Goal: Task Accomplishment & Management: Manage account settings

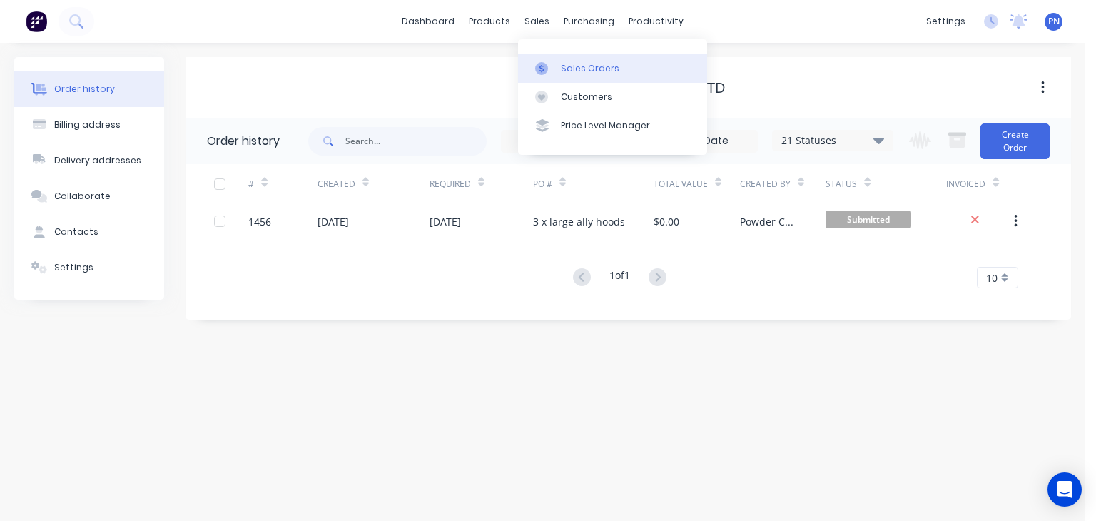
click at [565, 64] on div "Sales Orders" at bounding box center [590, 68] width 59 height 13
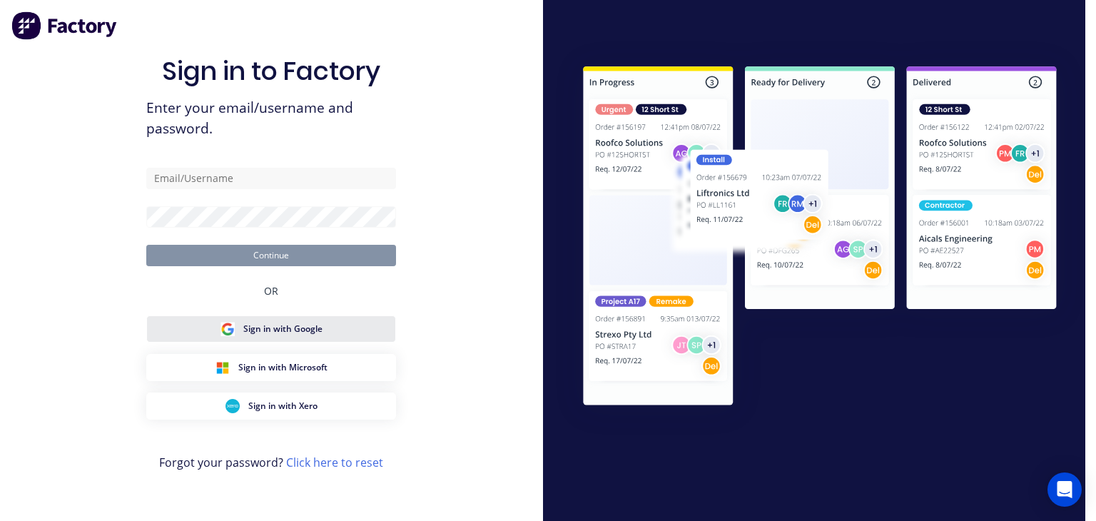
click at [331, 329] on button "Sign in with Google" at bounding box center [271, 328] width 250 height 27
click at [788, 443] on div at bounding box center [814, 260] width 543 height 441
click at [305, 332] on span "Sign in with Google" at bounding box center [282, 329] width 79 height 13
click at [325, 329] on button "Sign in with Google" at bounding box center [271, 328] width 250 height 27
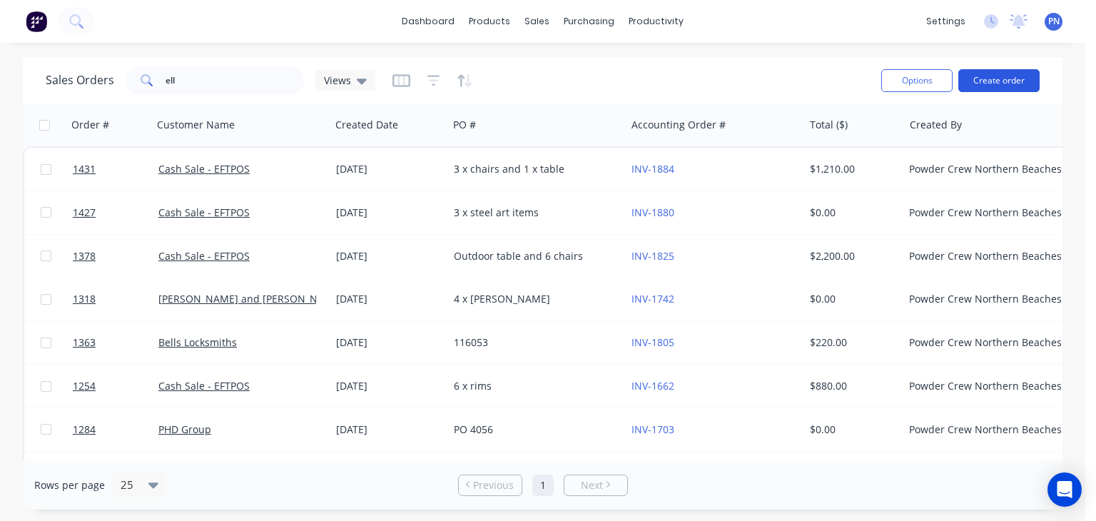
click at [988, 83] on button "Create order" at bounding box center [998, 80] width 81 height 23
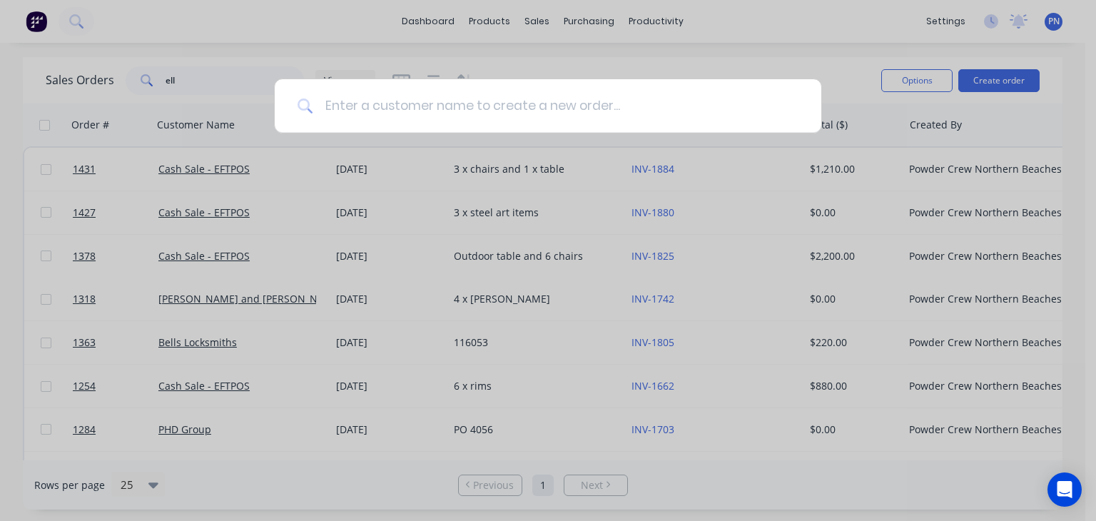
click at [561, 106] on input at bounding box center [555, 106] width 485 height 54
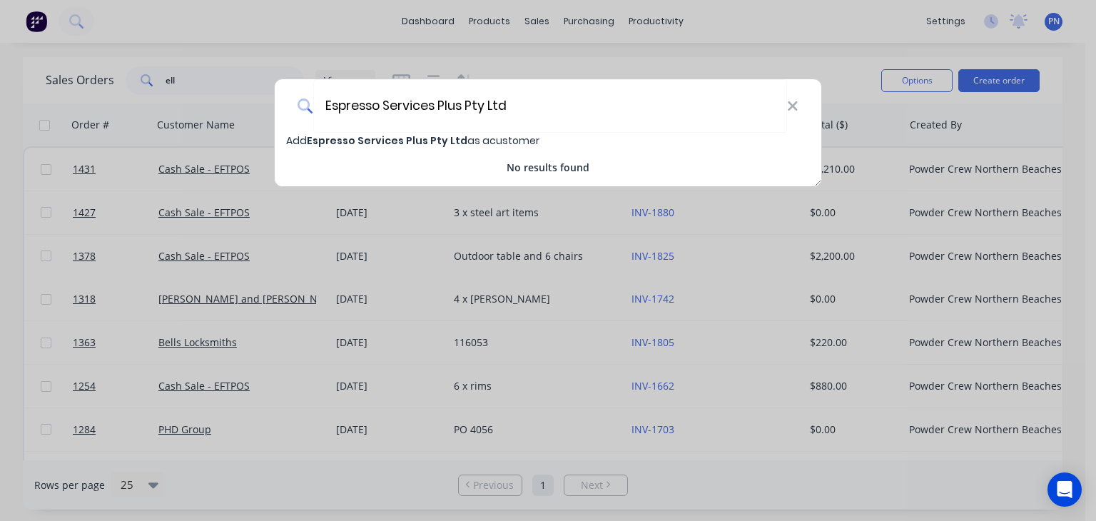
type input "Espresso Services Plus Pty Ltd"
click at [424, 141] on span "Espresso Services Plus Pty Ltd" at bounding box center [387, 140] width 161 height 14
select select "AU"
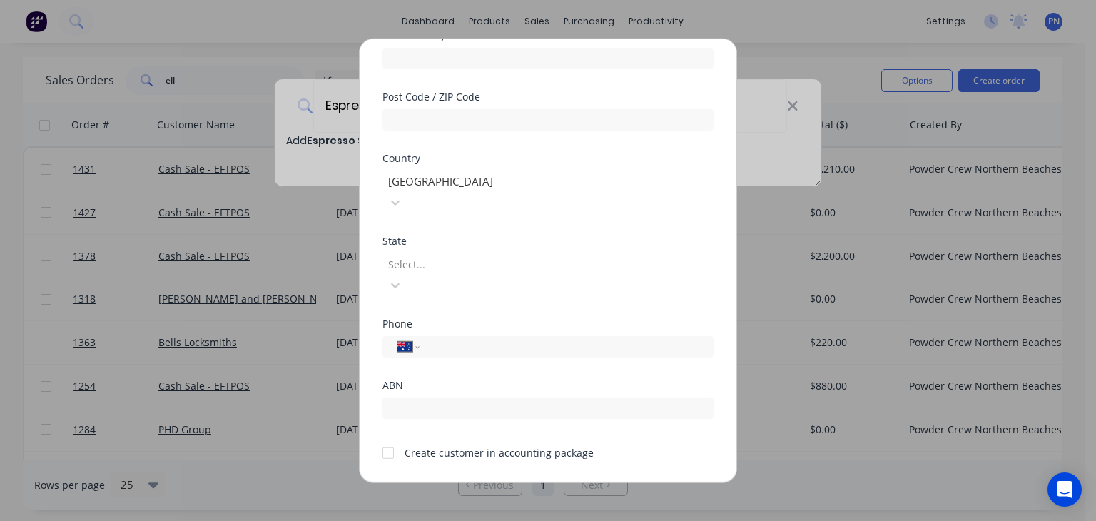
scroll to position [254, 0]
drag, startPoint x: 390, startPoint y: 407, endPoint x: 445, endPoint y: 317, distance: 105.4
click at [390, 437] on div at bounding box center [388, 451] width 29 height 29
click at [452, 337] on input "tel" at bounding box center [564, 345] width 269 height 16
type input "0414 527 663"
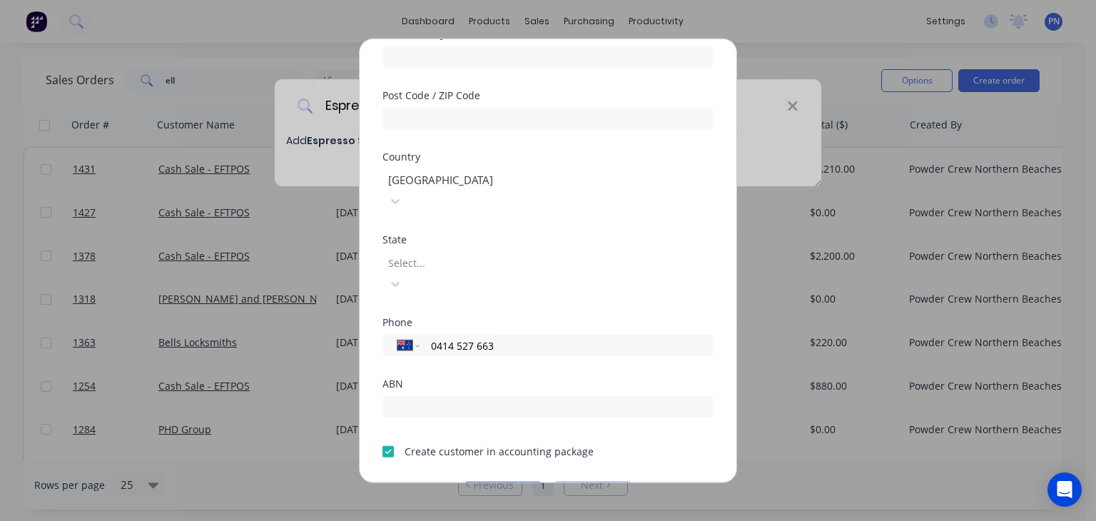
click at [485, 482] on button "Save" at bounding box center [503, 493] width 79 height 23
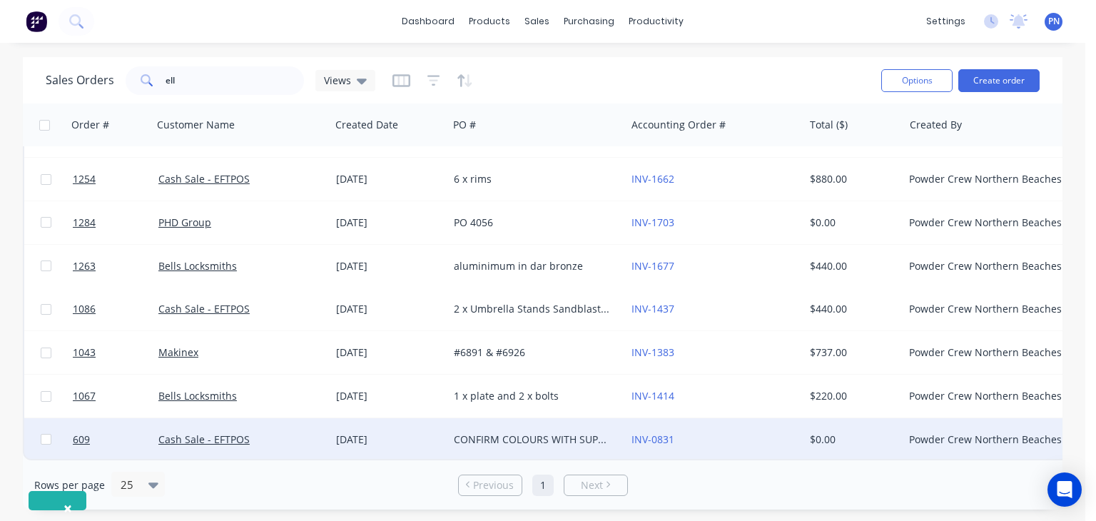
scroll to position [0, 0]
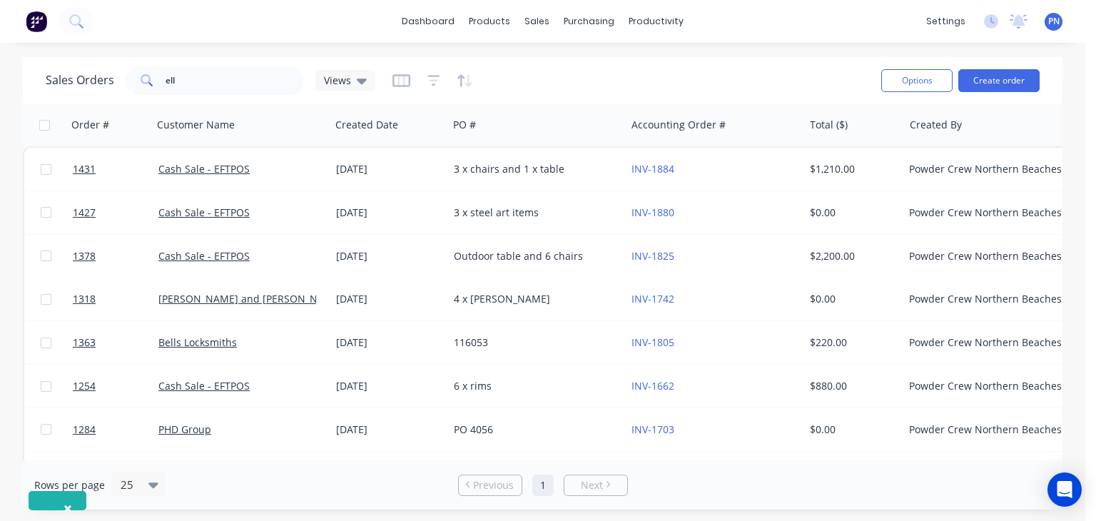
click at [39, 492] on div "×" at bounding box center [58, 500] width 58 height 19
click at [40, 496] on div "×" at bounding box center [58, 500] width 58 height 19
click at [981, 87] on button "Create order" at bounding box center [998, 80] width 81 height 23
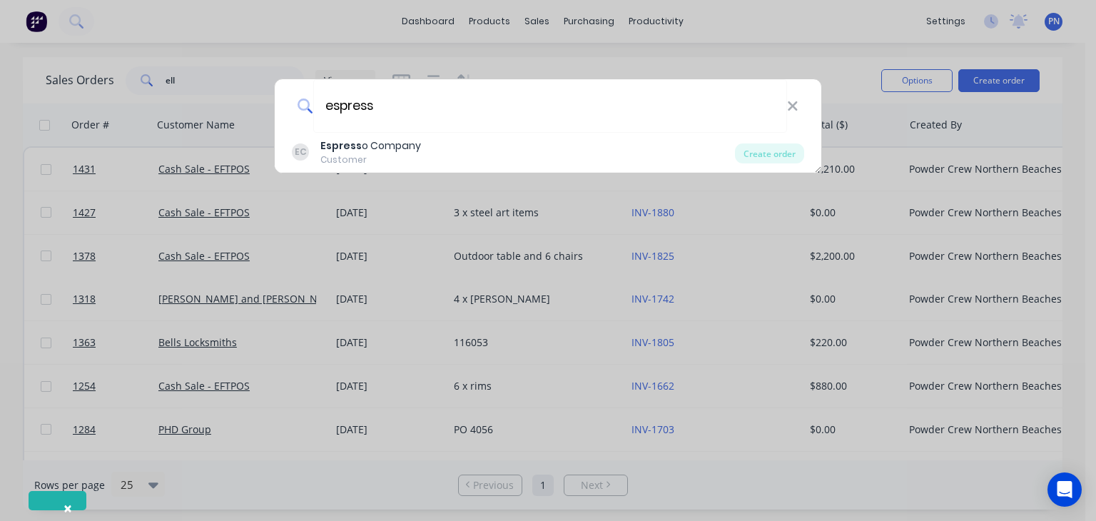
type input "espress"
click at [794, 24] on div "espress EC Espress o Company Customer Create order" at bounding box center [548, 260] width 1096 height 521
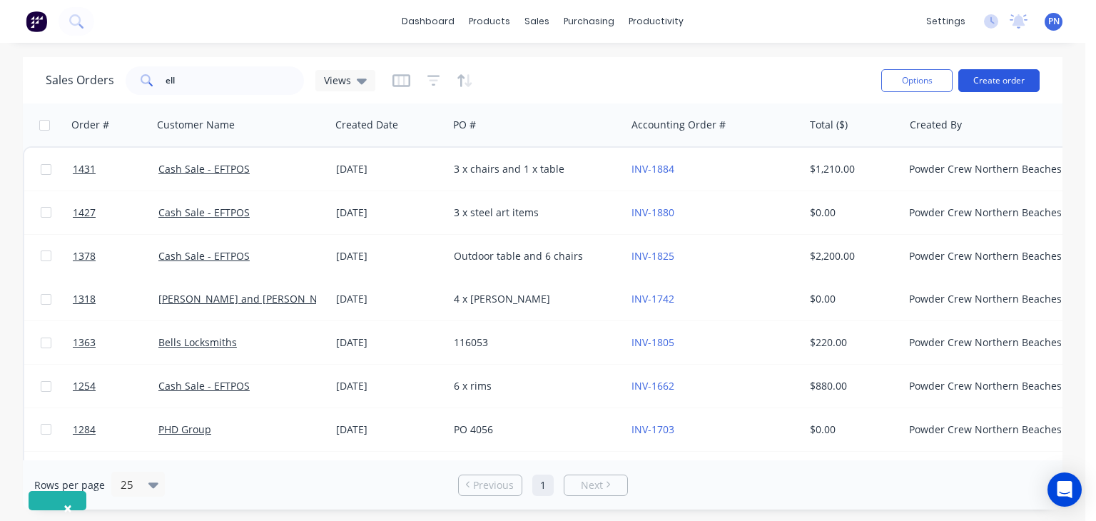
click at [968, 83] on button "Create order" at bounding box center [998, 80] width 81 height 23
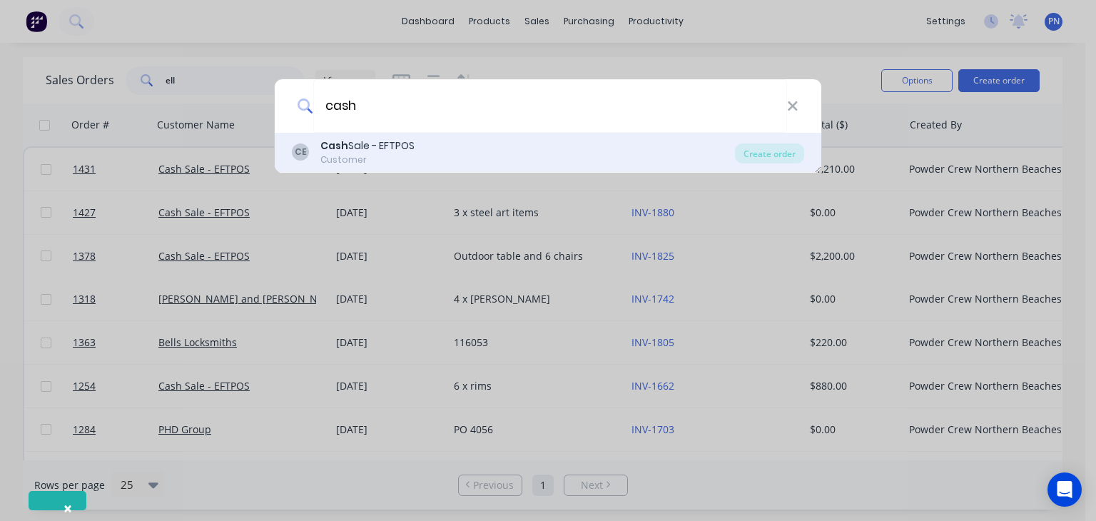
type input "cash"
click at [431, 151] on div "[PERSON_NAME] Sale - EFTPOS Customer" at bounding box center [513, 152] width 443 height 28
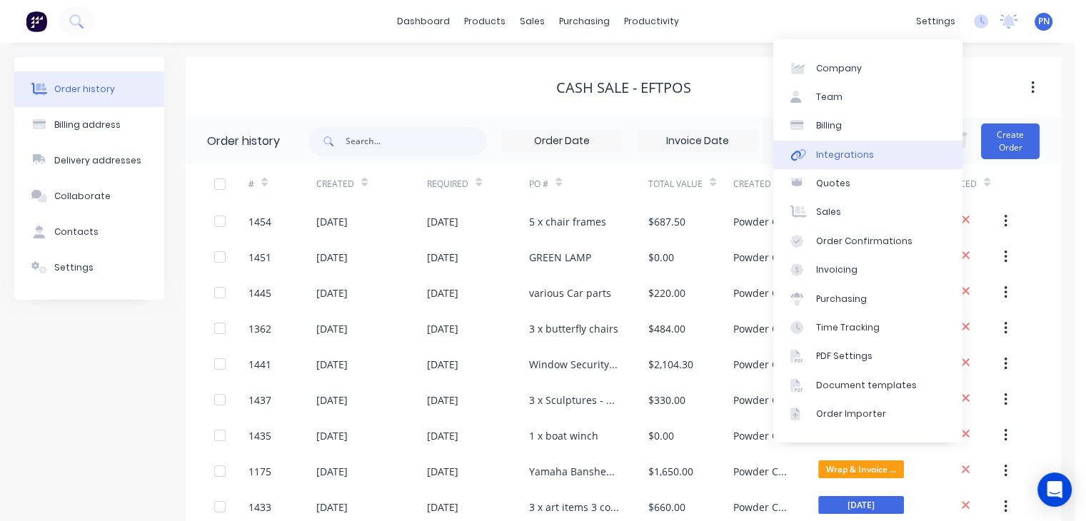
click at [855, 152] on div "Integrations" at bounding box center [845, 154] width 58 height 13
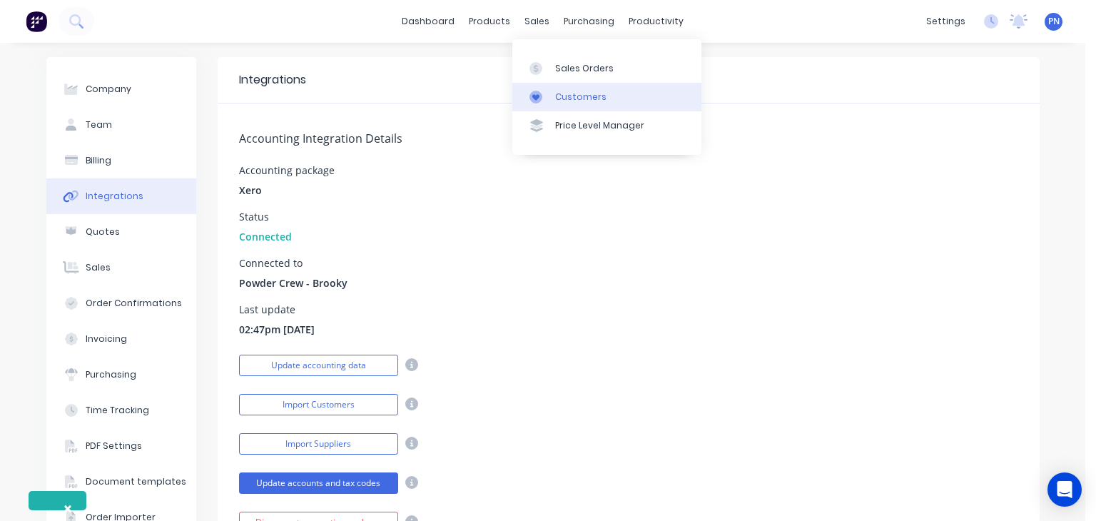
click at [568, 101] on div "Customers" at bounding box center [580, 97] width 51 height 13
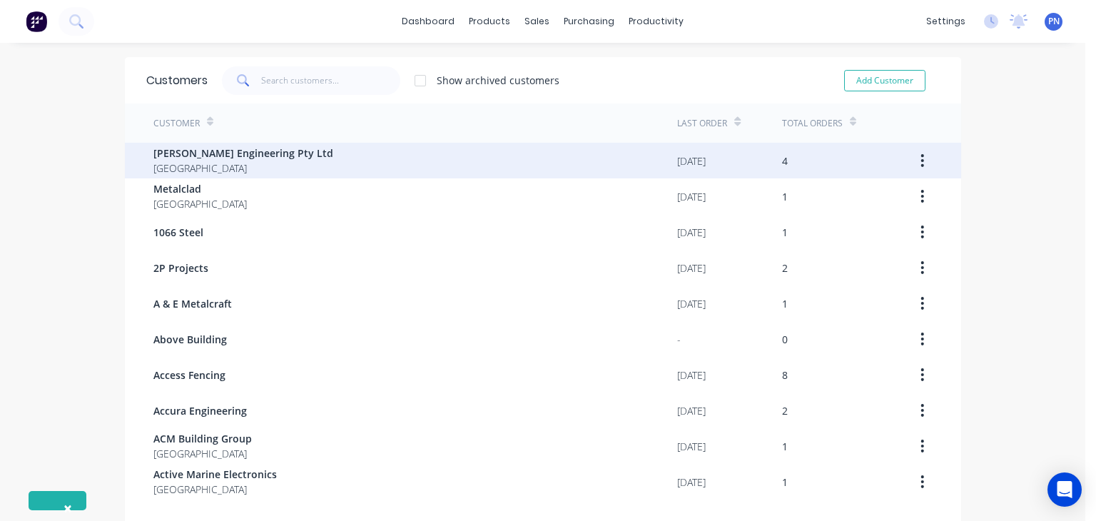
click at [292, 153] on div "[PERSON_NAME] Engineering Pty Ltd [GEOGRAPHIC_DATA]" at bounding box center [415, 161] width 525 height 36
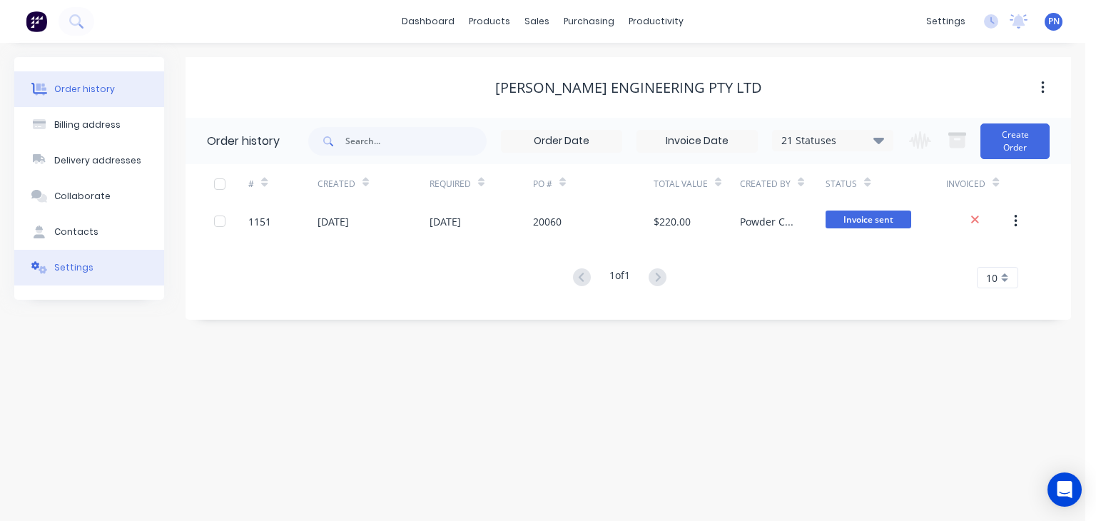
click at [96, 263] on button "Settings" at bounding box center [89, 268] width 150 height 36
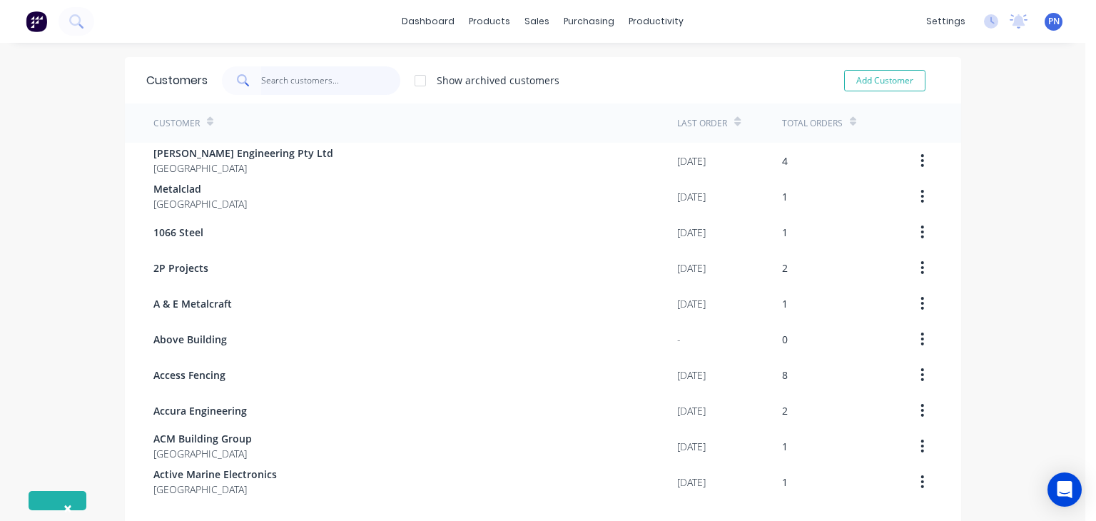
click at [268, 81] on input "text" at bounding box center [330, 80] width 139 height 29
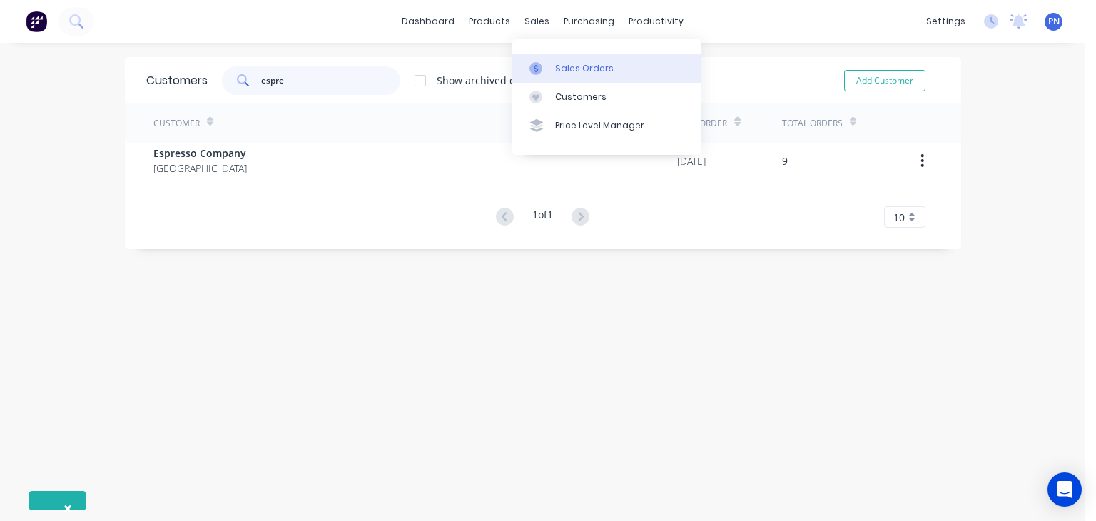
type input "espre"
click at [571, 71] on div "Sales Orders" at bounding box center [584, 68] width 59 height 13
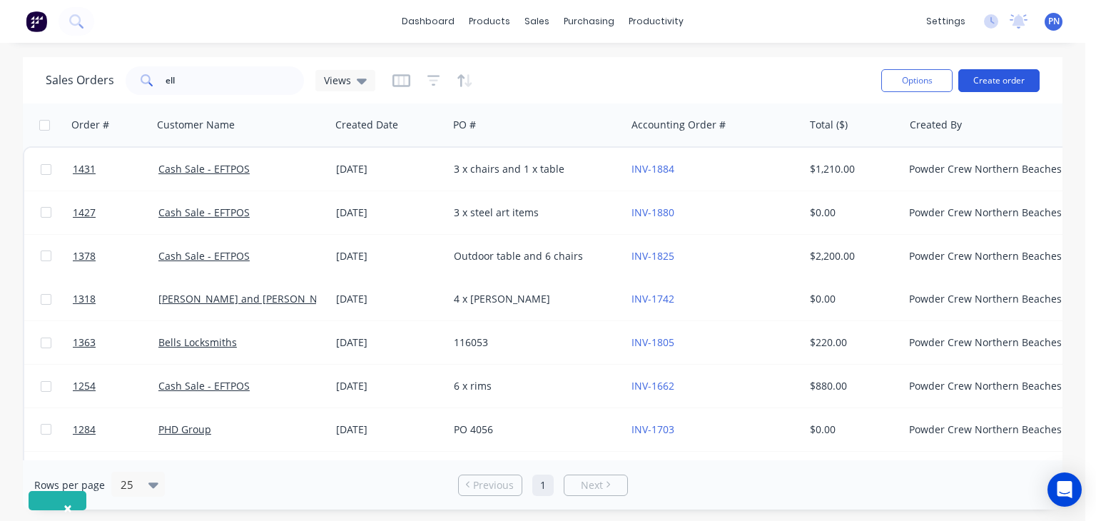
click at [1011, 81] on button "Create order" at bounding box center [998, 80] width 81 height 23
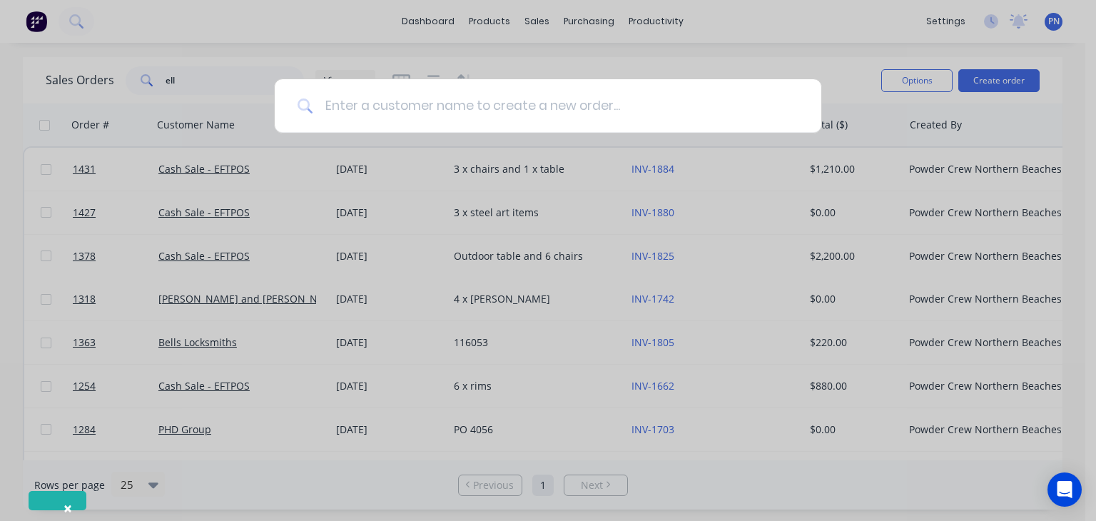
click at [487, 115] on input at bounding box center [555, 106] width 485 height 54
type input "W"
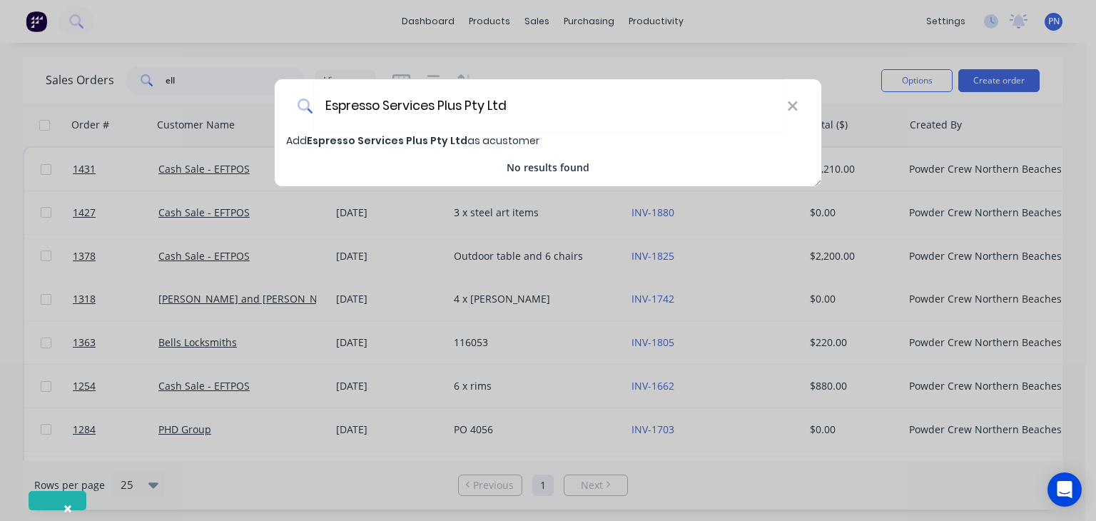
type input "Espresso Services Plus Pty Ltd"
click at [409, 141] on span "Espresso Services Plus Pty Ltd" at bounding box center [387, 140] width 161 height 14
select select "AU"
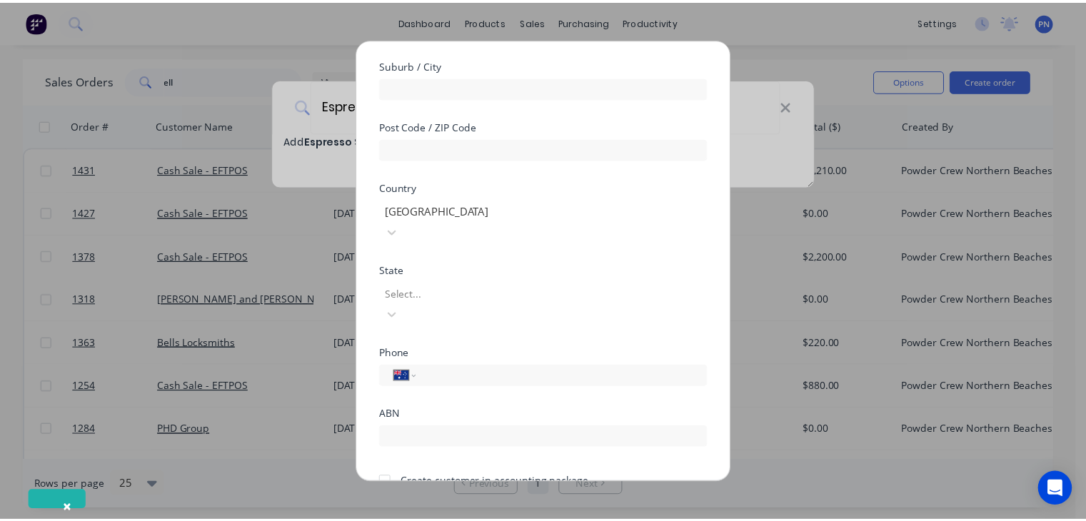
scroll to position [254, 0]
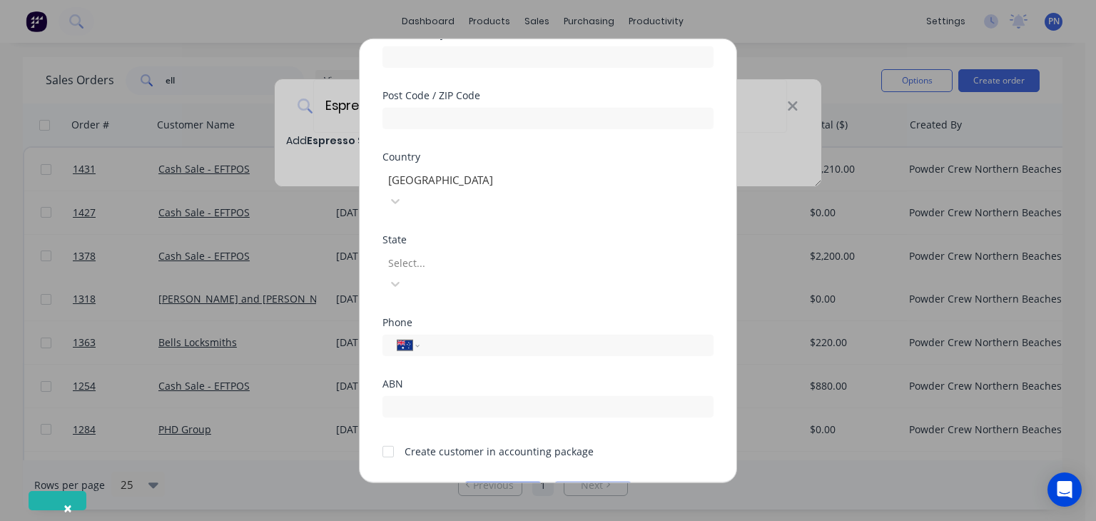
click at [478, 331] on div "International [GEOGRAPHIC_DATA] [GEOGRAPHIC_DATA] [GEOGRAPHIC_DATA] [GEOGRAPHIC…" at bounding box center [548, 343] width 331 height 25
click at [478, 337] on input "tel" at bounding box center [564, 345] width 269 height 16
type input "0414 527 663"
click at [505, 482] on button "Save" at bounding box center [503, 493] width 79 height 23
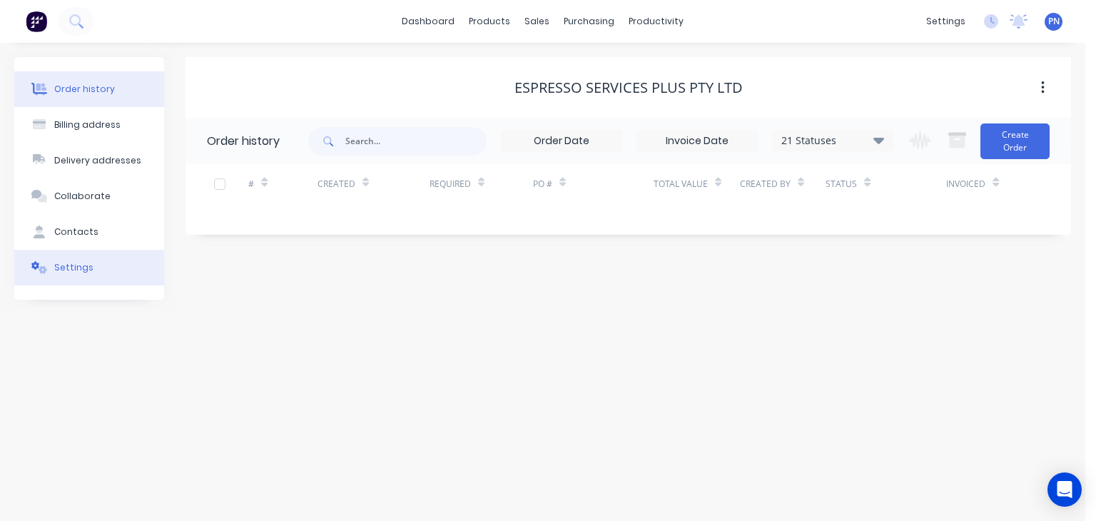
click at [71, 269] on div "Settings" at bounding box center [73, 267] width 39 height 13
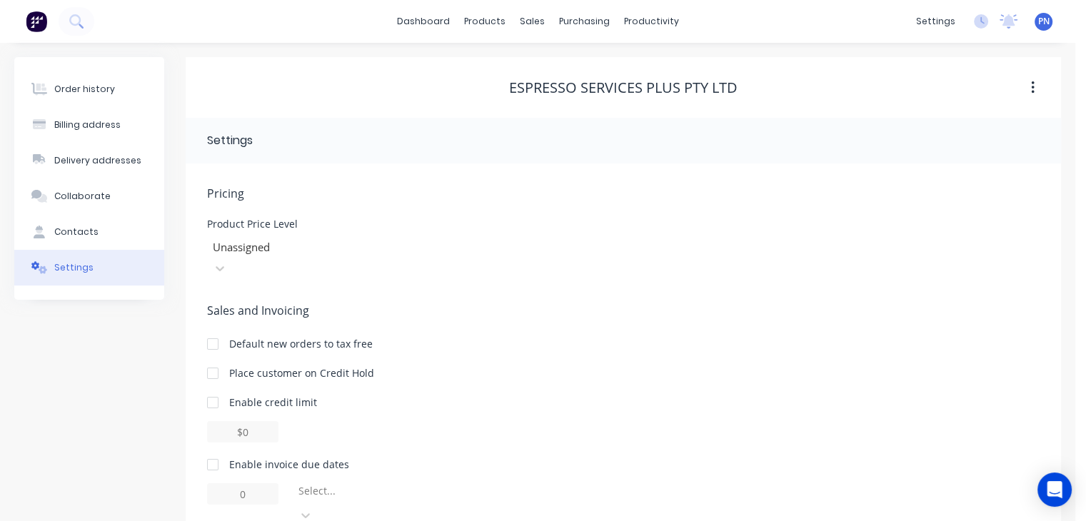
scroll to position [131, 0]
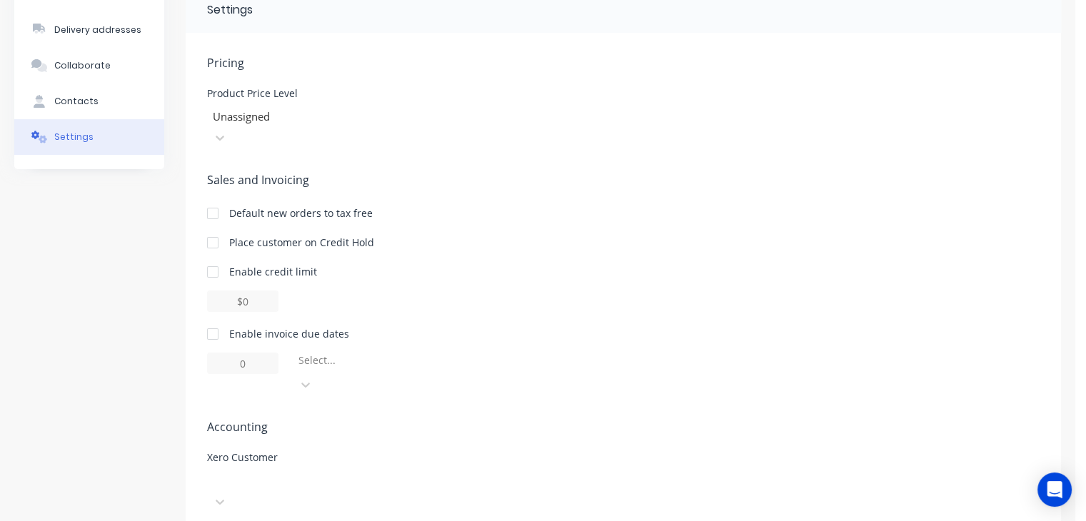
click at [219, 470] on div at bounding box center [314, 491] width 214 height 43
click at [671, 178] on div "Sales and Invoicing Default new orders to tax free Place customer on Credit Hol…" at bounding box center [623, 283] width 832 height 224
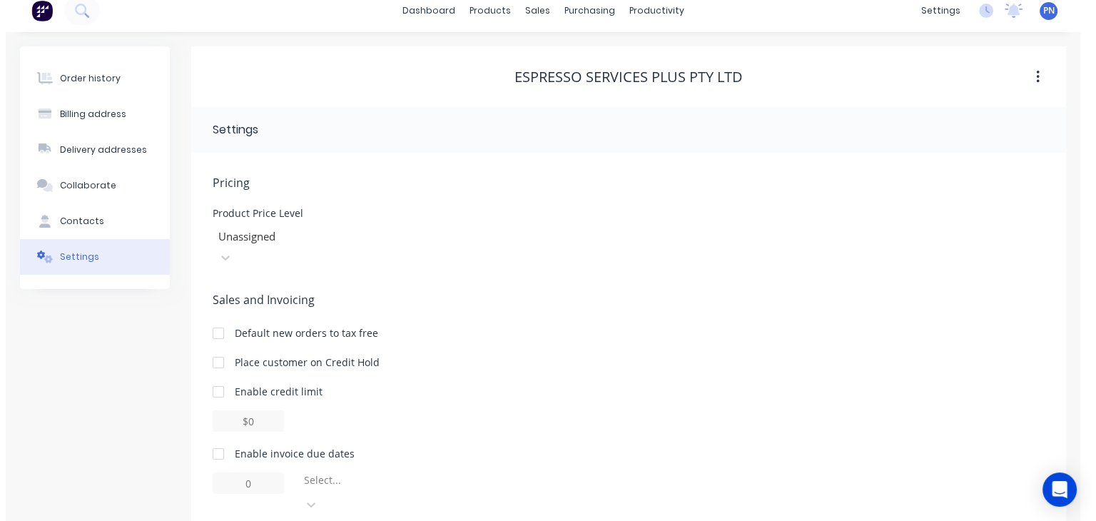
scroll to position [0, 0]
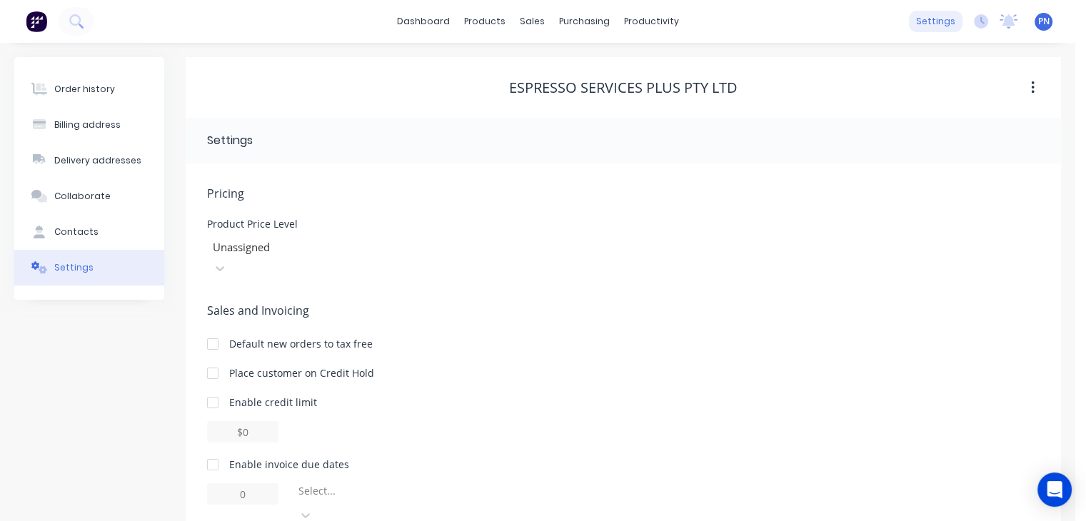
click at [932, 18] on div "settings" at bounding box center [936, 21] width 54 height 21
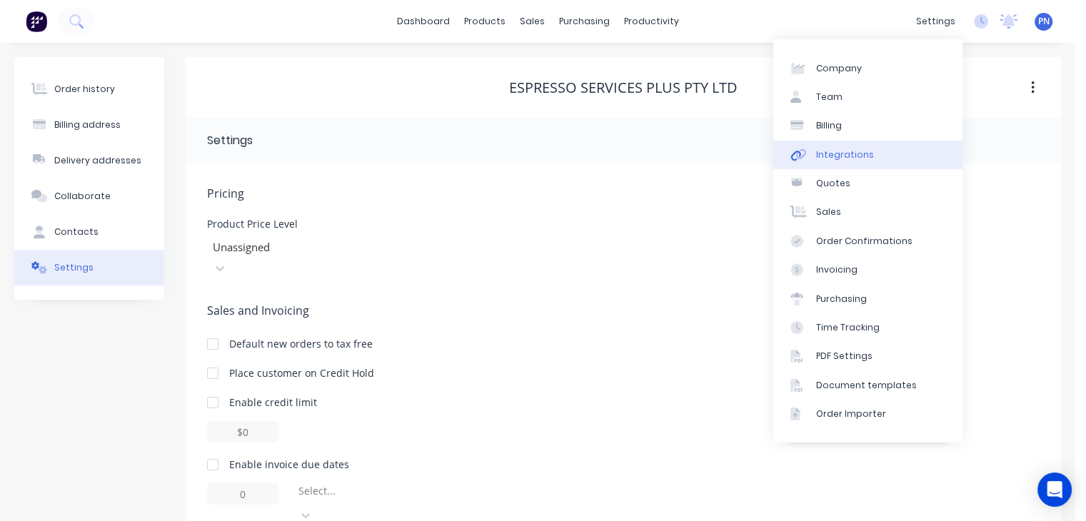
click at [834, 156] on div "Integrations" at bounding box center [845, 154] width 58 height 13
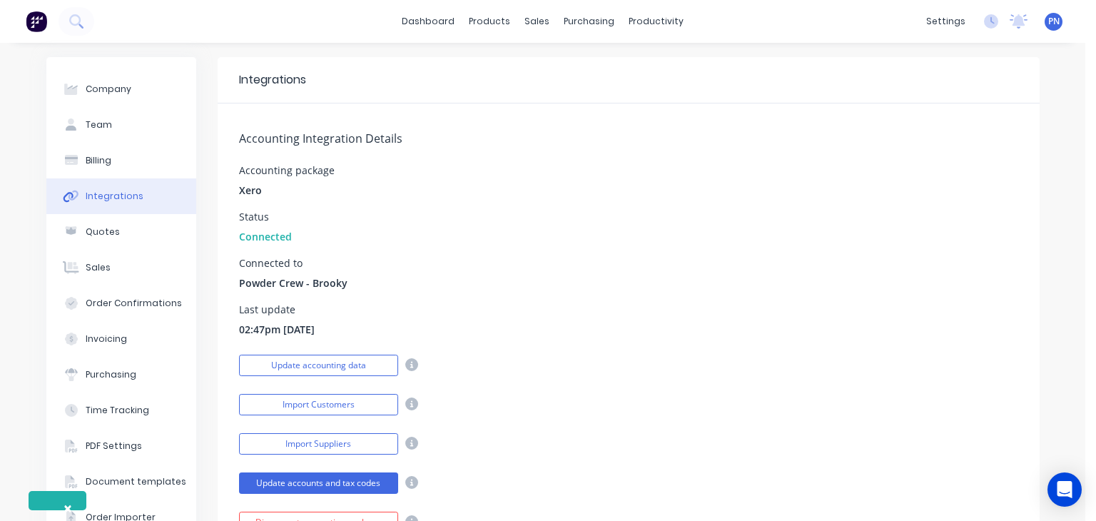
scroll to position [71, 0]
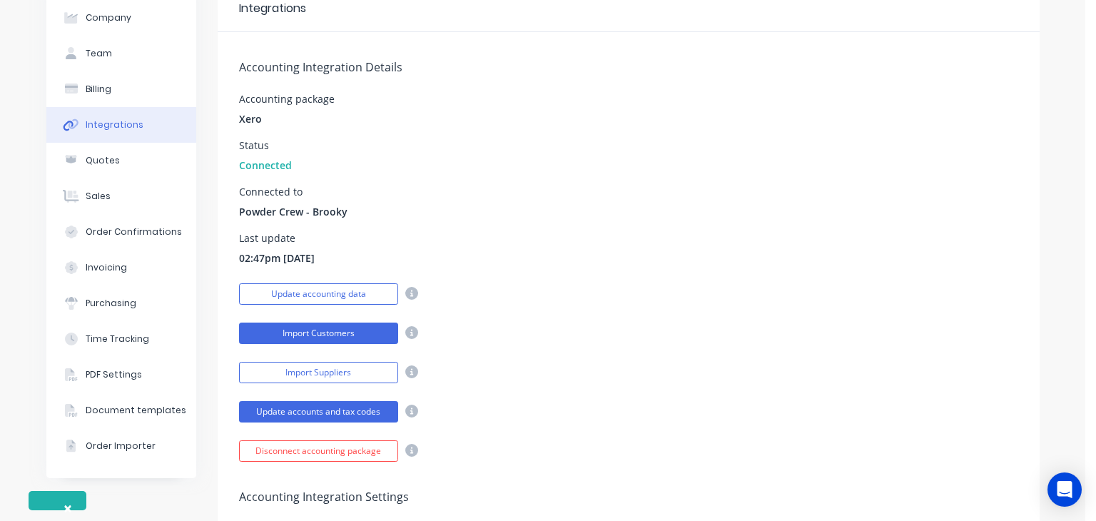
click at [353, 335] on button "Import Customers" at bounding box center [318, 333] width 159 height 21
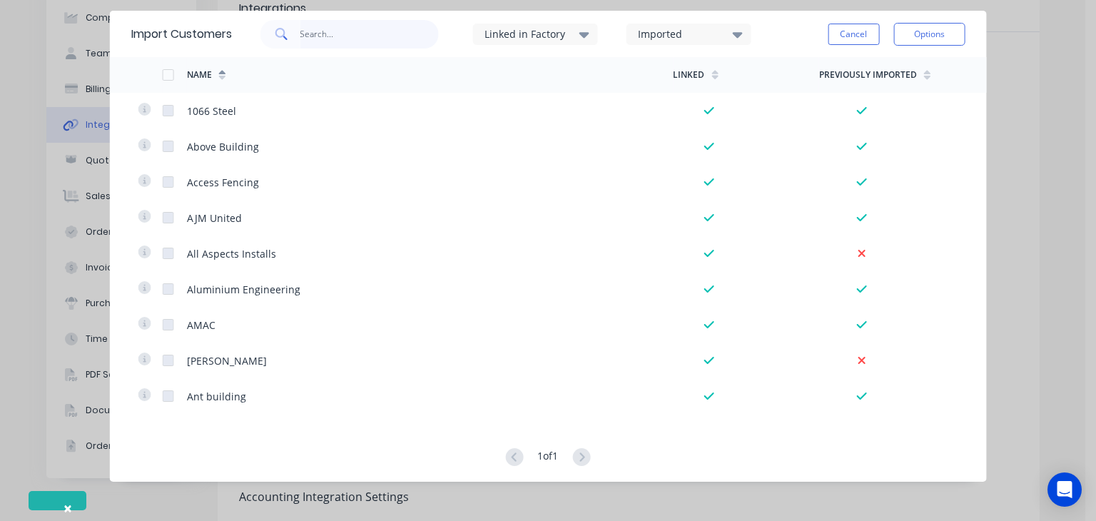
click at [371, 35] on input "text" at bounding box center [369, 34] width 139 height 29
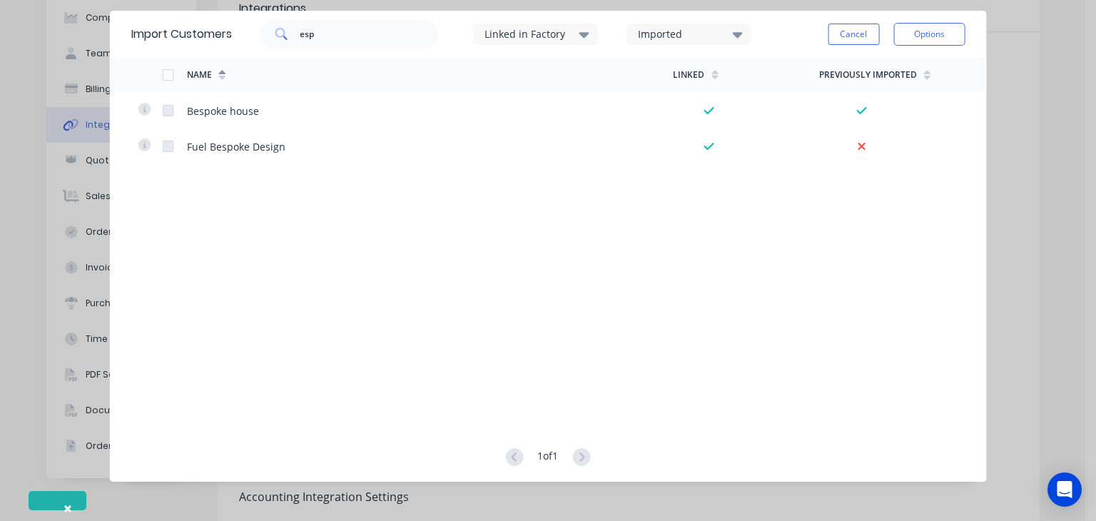
click at [696, 34] on div "Imported" at bounding box center [683, 33] width 90 height 15
click at [328, 39] on input "esp" at bounding box center [369, 34] width 139 height 29
type input "espress"
click at [379, 33] on input "espress" at bounding box center [369, 34] width 139 height 29
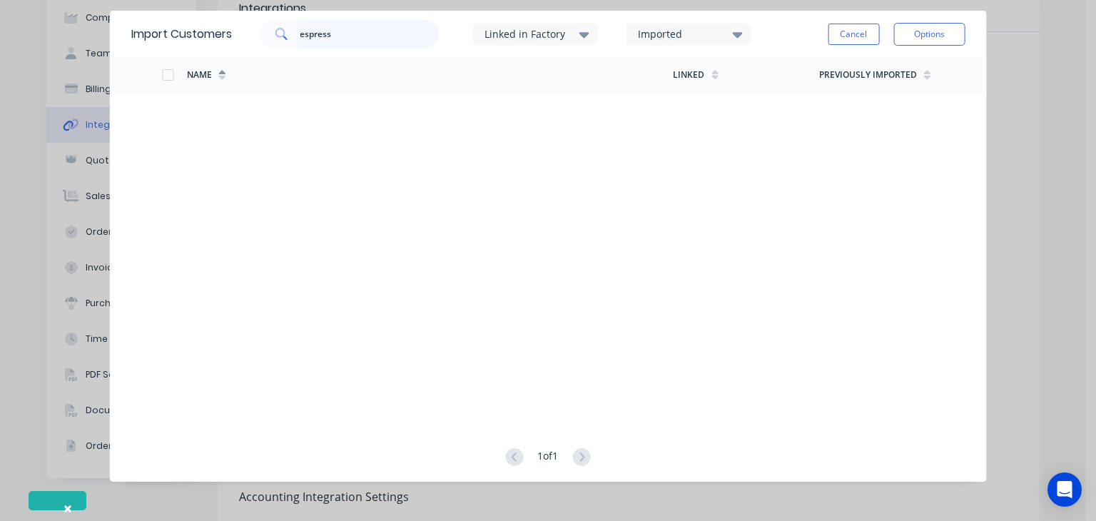
click at [379, 33] on input "espress" at bounding box center [369, 34] width 139 height 29
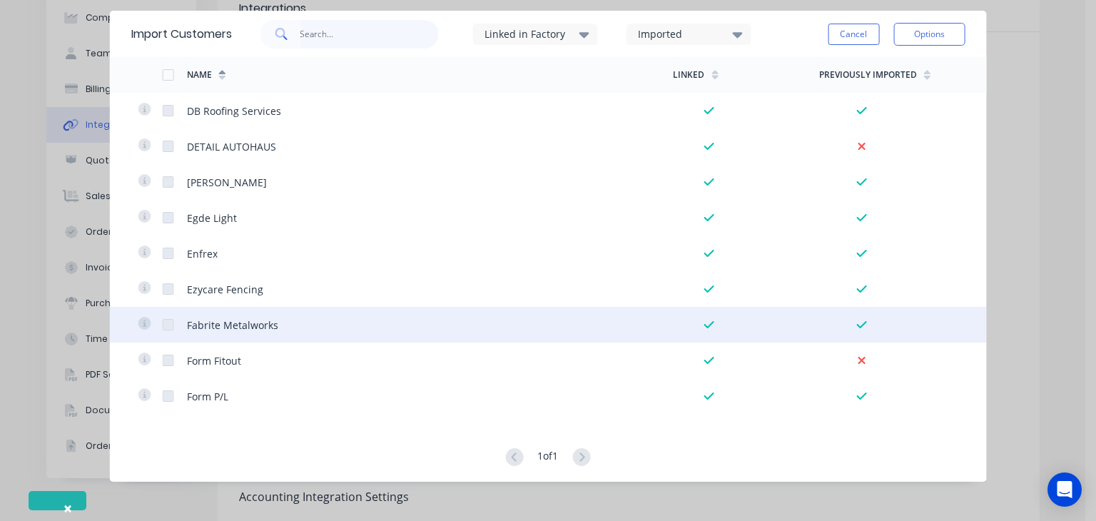
scroll to position [856, 0]
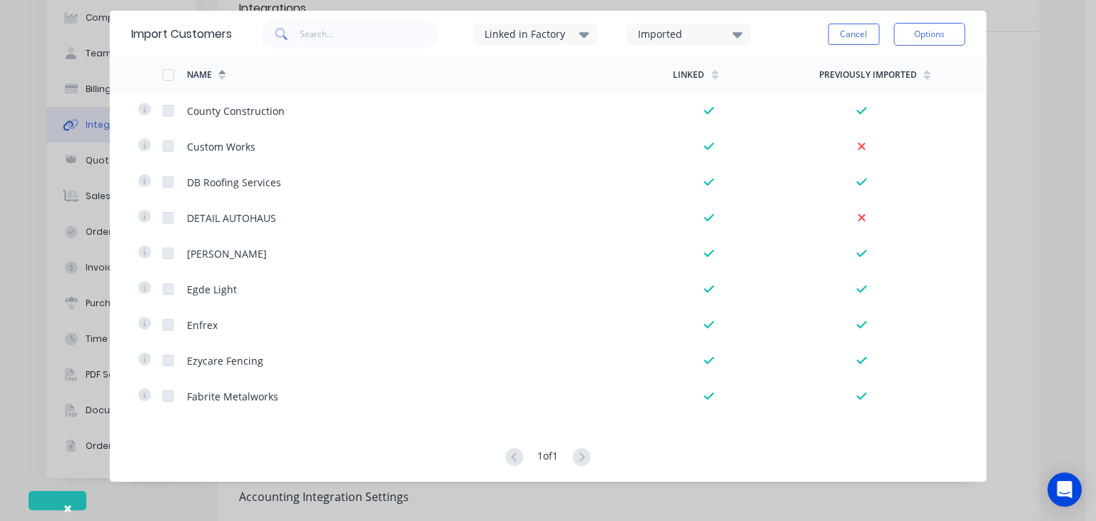
click at [552, 41] on div "Linked in Factory" at bounding box center [535, 34] width 125 height 21
click at [552, 36] on div "Linked in Factory" at bounding box center [530, 33] width 90 height 15
click at [667, 29] on div "Imported" at bounding box center [683, 33] width 90 height 15
click at [846, 35] on button "Cancel" at bounding box center [853, 34] width 51 height 21
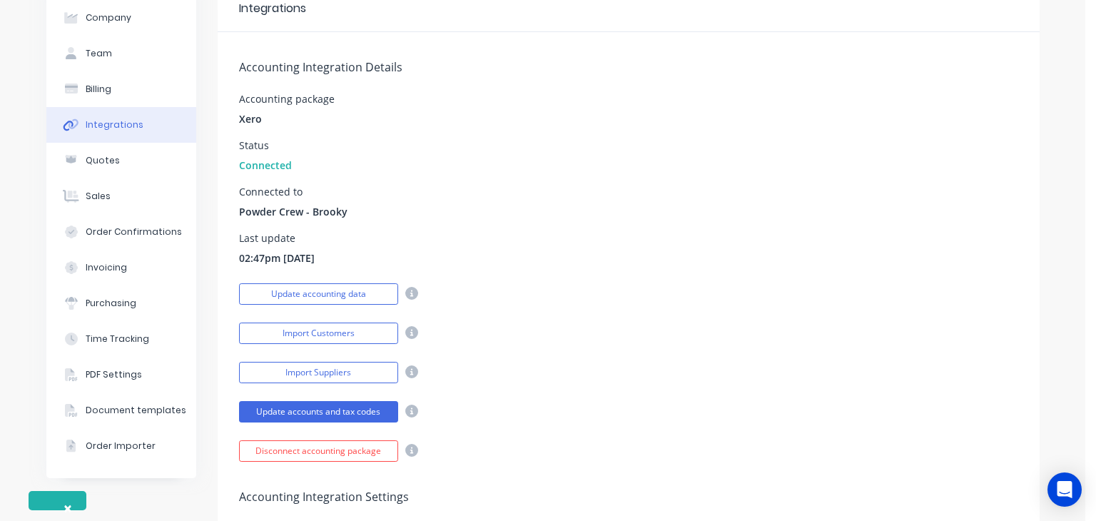
scroll to position [143, 0]
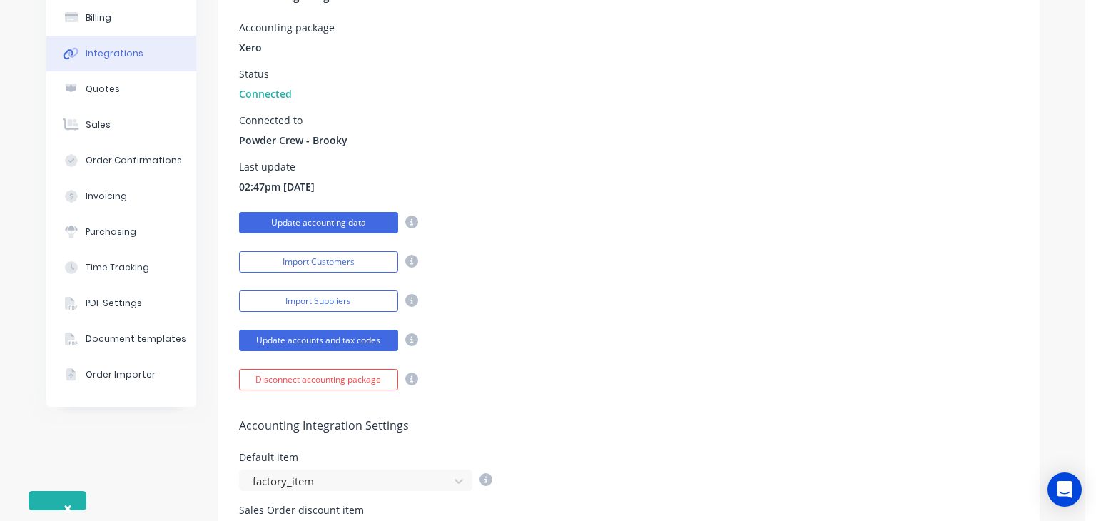
click at [365, 220] on button "Update accounting data" at bounding box center [318, 222] width 159 height 21
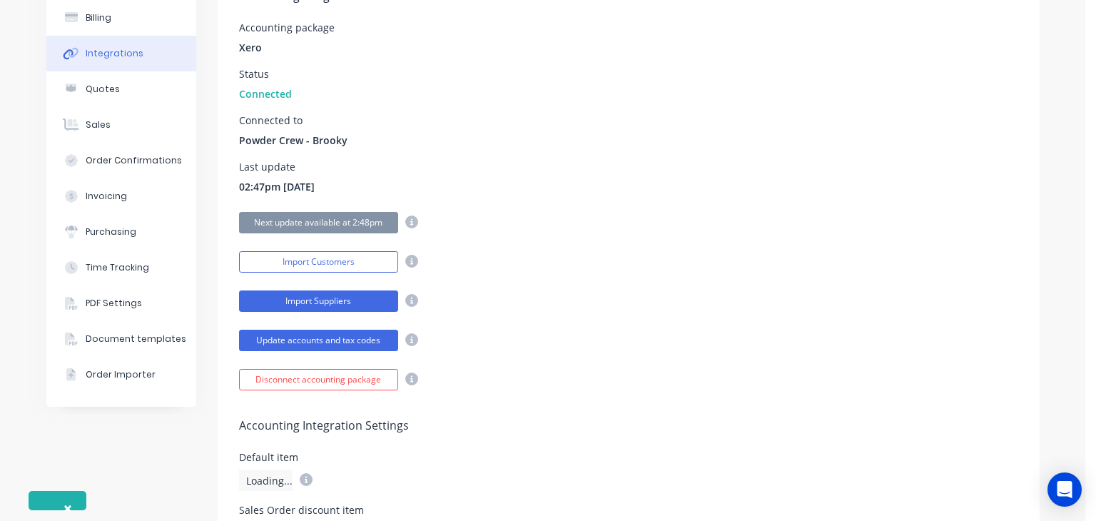
click at [351, 305] on button "Import Suppliers" at bounding box center [318, 300] width 159 height 21
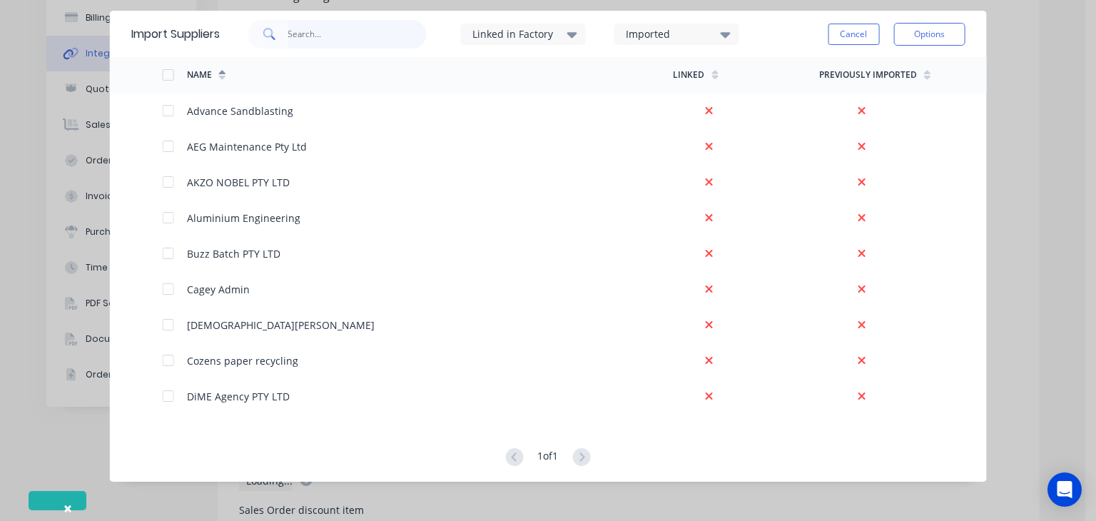
click at [334, 34] on input "text" at bounding box center [357, 34] width 139 height 29
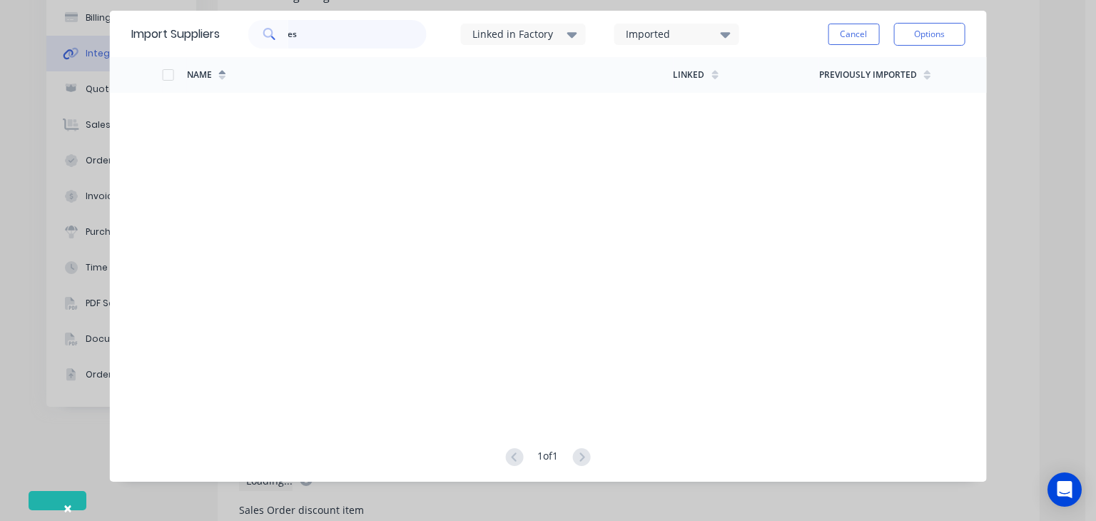
type input "es"
click at [574, 38] on icon at bounding box center [572, 34] width 10 height 16
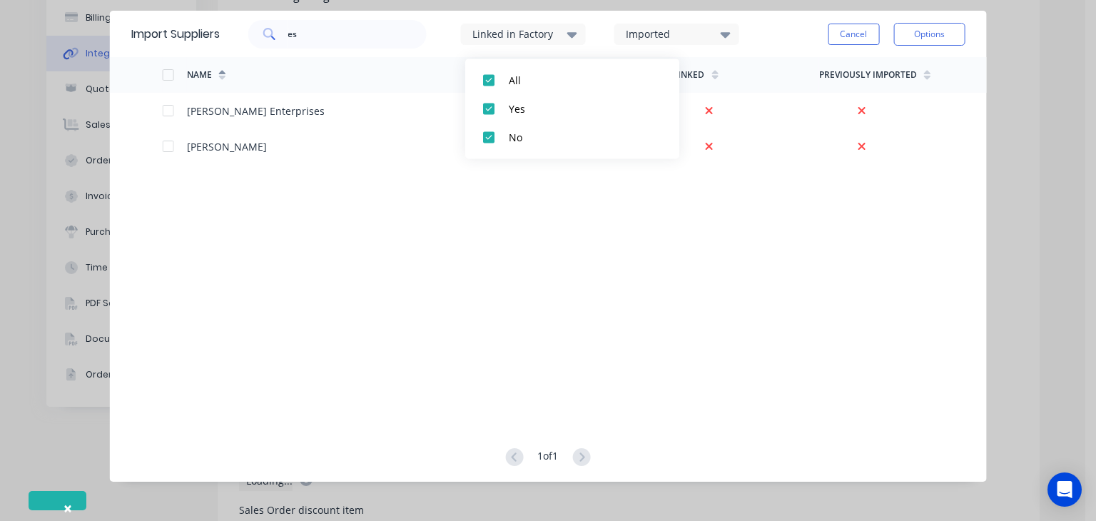
click at [701, 43] on div "Imported" at bounding box center [676, 34] width 125 height 21
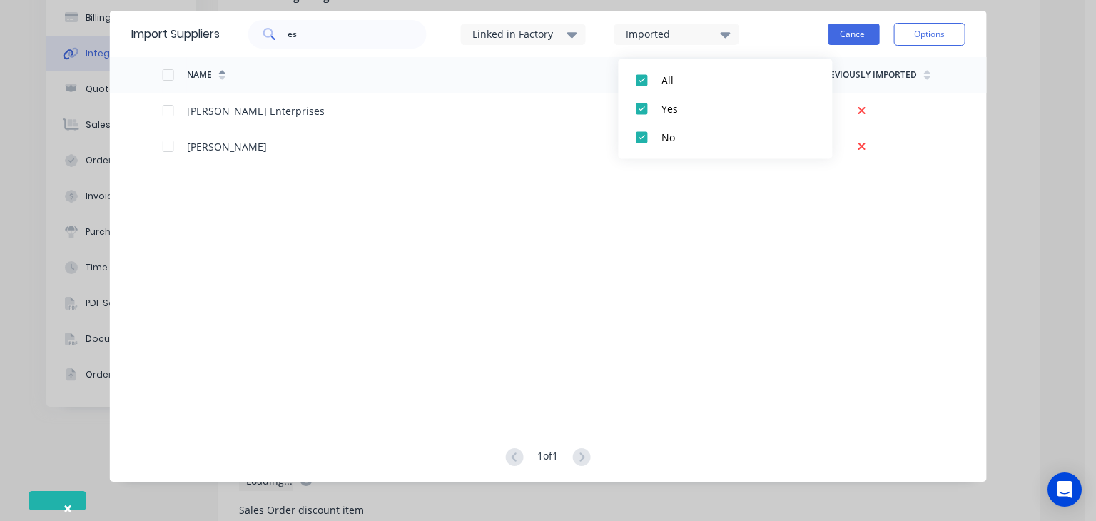
click at [846, 39] on button "Cancel" at bounding box center [853, 34] width 51 height 21
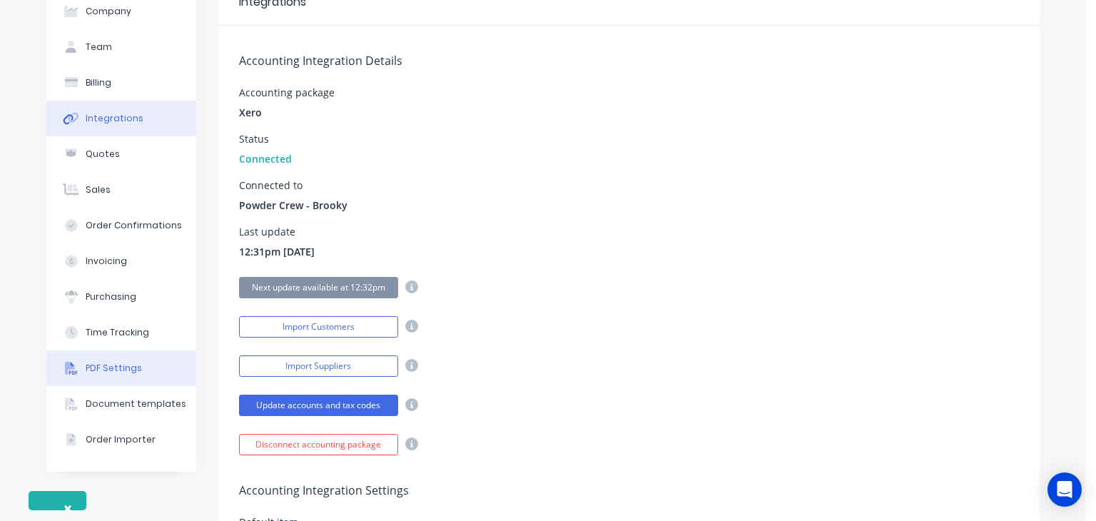
scroll to position [0, 0]
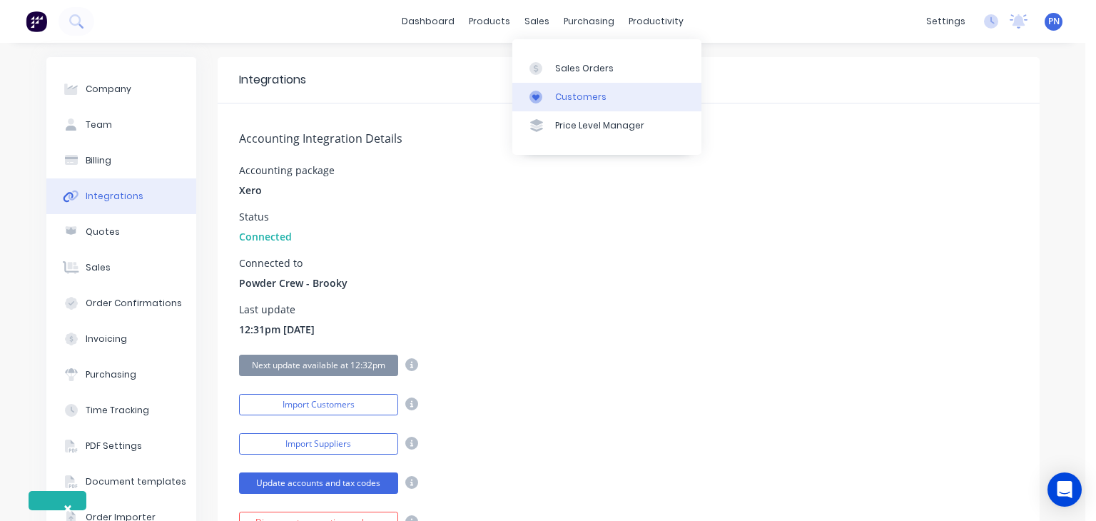
click at [562, 91] on div "Customers" at bounding box center [580, 97] width 51 height 13
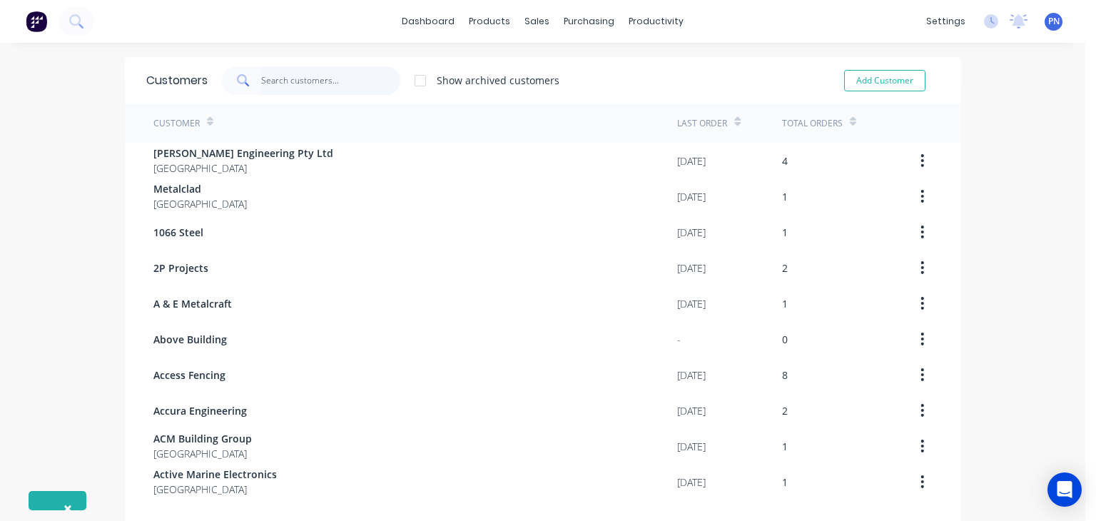
click at [285, 86] on input "text" at bounding box center [330, 80] width 139 height 29
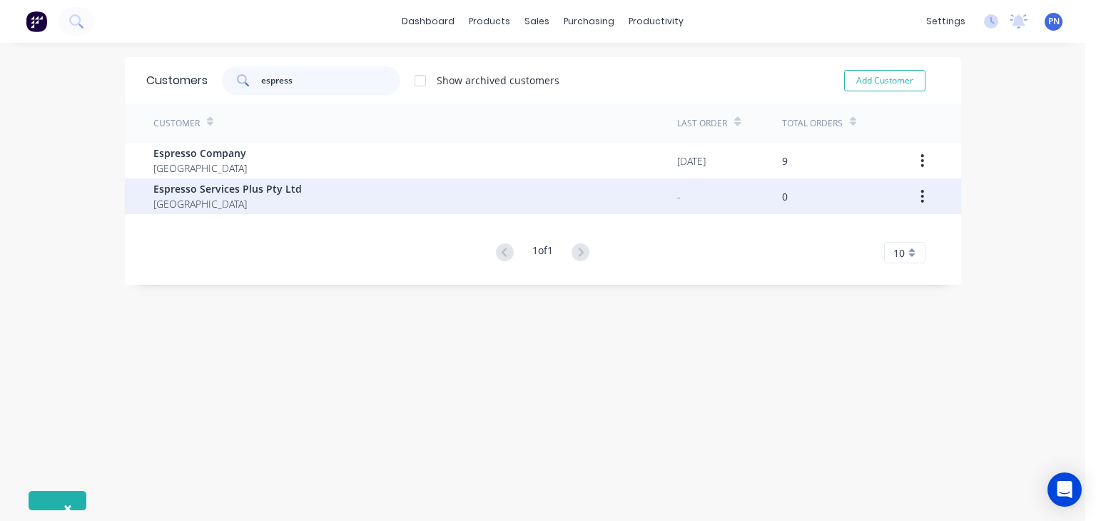
type input "espress"
click at [248, 199] on span "[GEOGRAPHIC_DATA]" at bounding box center [227, 203] width 148 height 15
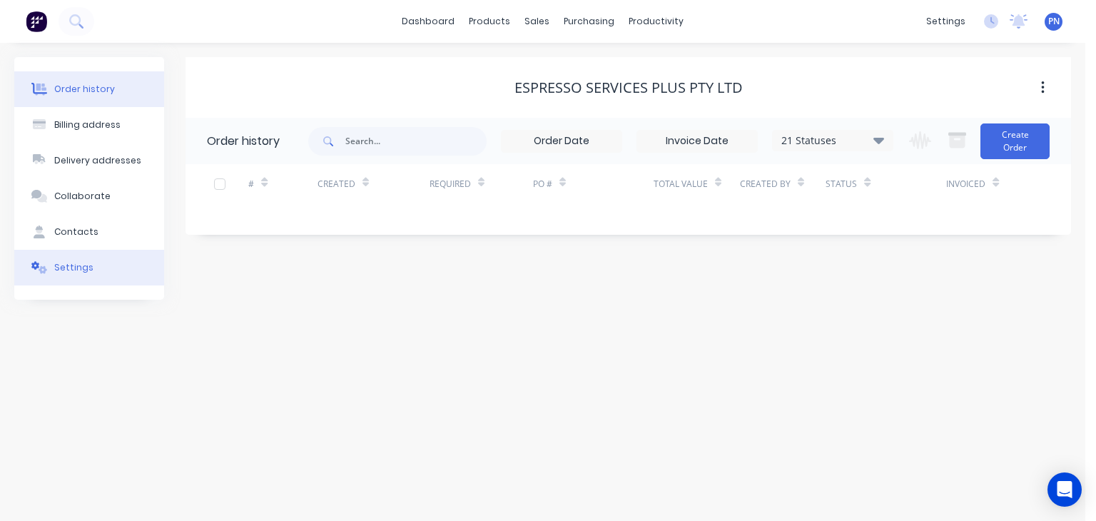
click at [66, 258] on button "Settings" at bounding box center [89, 268] width 150 height 36
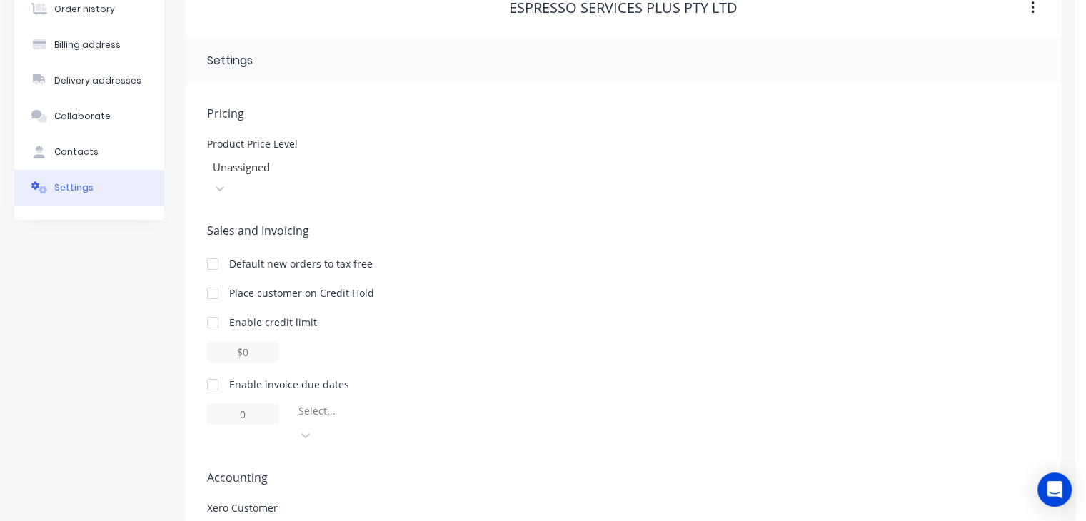
scroll to position [131, 0]
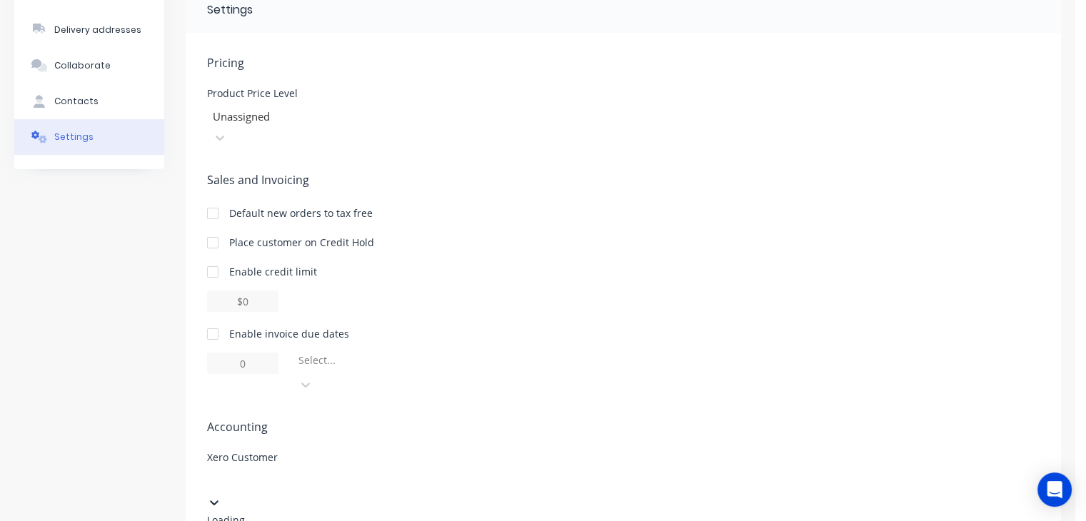
click at [356, 472] on div at bounding box center [314, 481] width 206 height 18
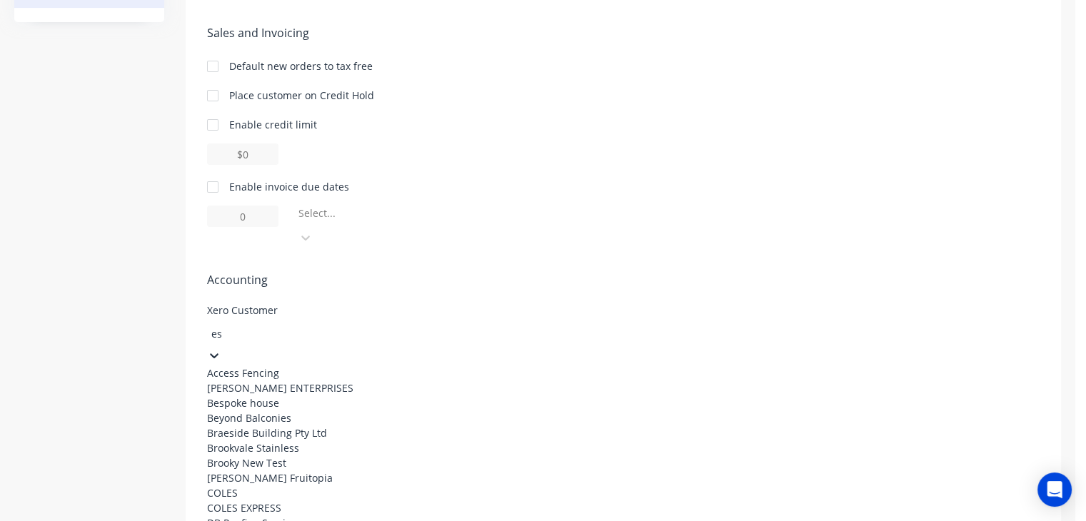
scroll to position [1499, 0]
type input "esp"
click at [296, 455] on div "Espresso Services Plus Pty Ltd" at bounding box center [314, 462] width 214 height 15
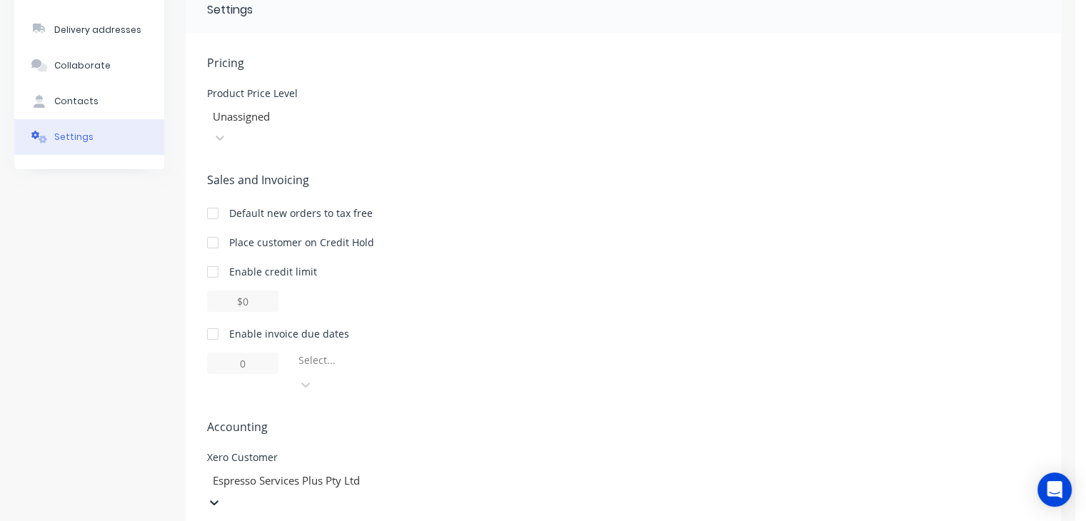
scroll to position [0, 0]
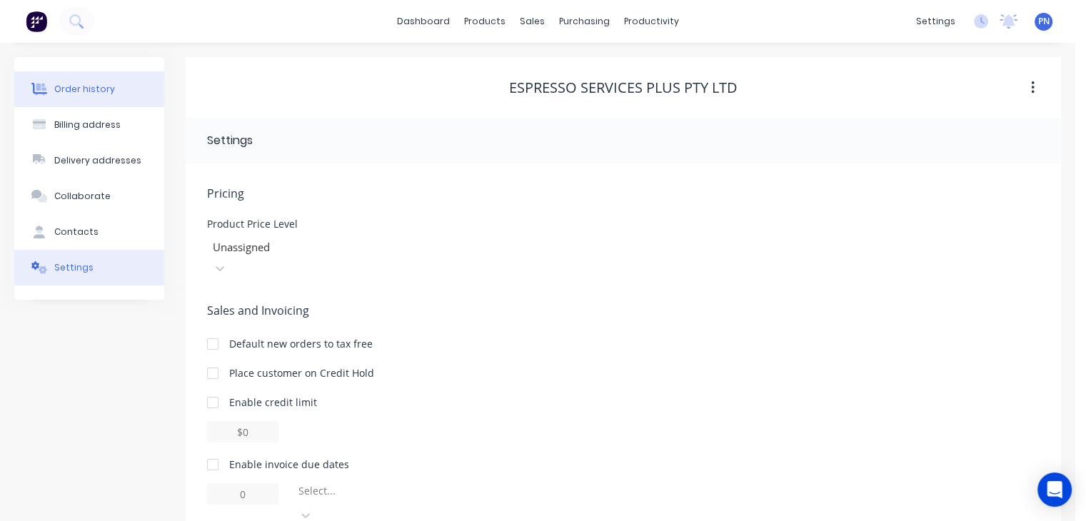
click at [106, 95] on div "Order history" at bounding box center [84, 89] width 61 height 13
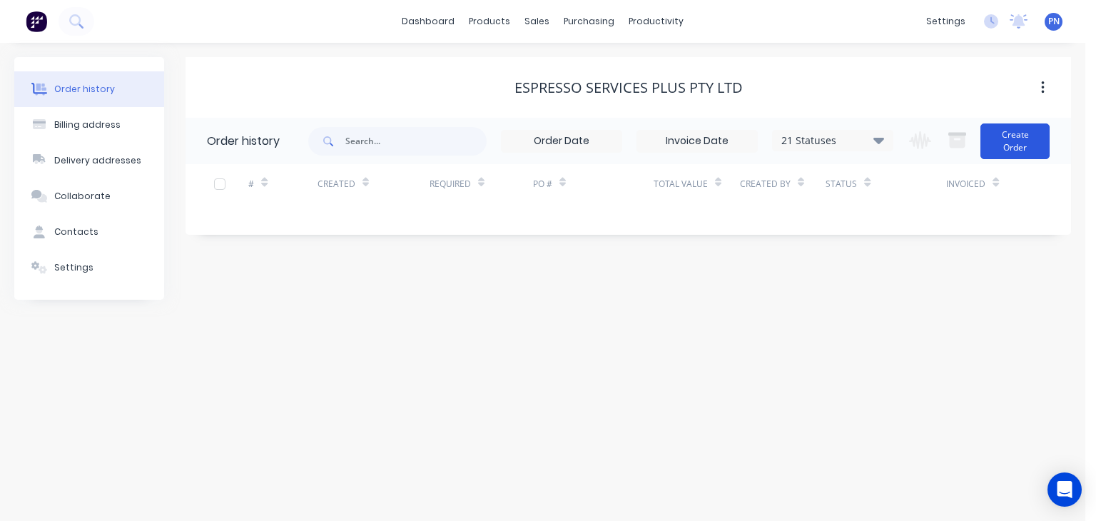
click at [1033, 149] on button "Create Order" at bounding box center [1015, 141] width 69 height 36
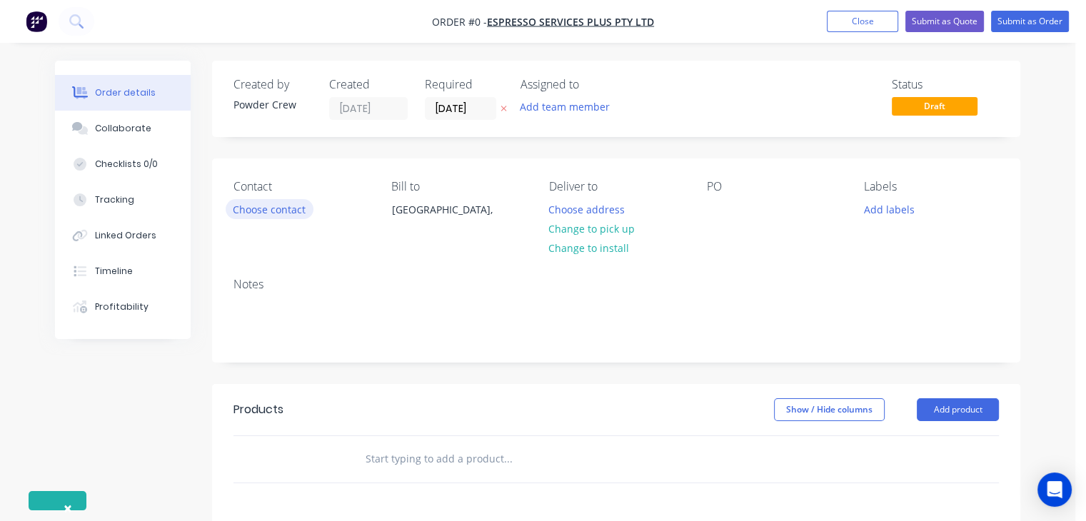
click at [260, 212] on button "Choose contact" at bounding box center [270, 208] width 88 height 19
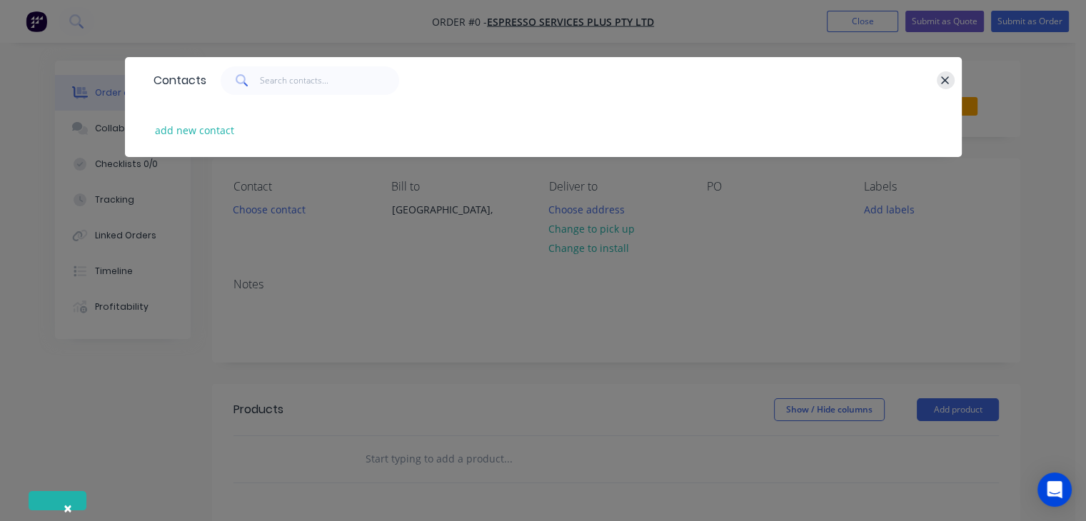
click at [948, 84] on icon "button" at bounding box center [944, 80] width 9 height 13
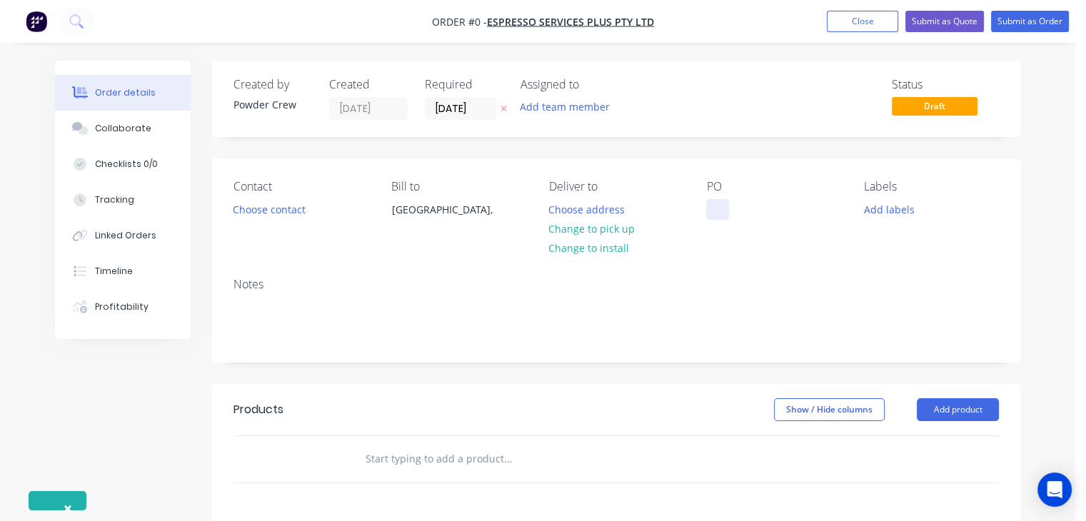
click at [724, 211] on div at bounding box center [717, 209] width 23 height 21
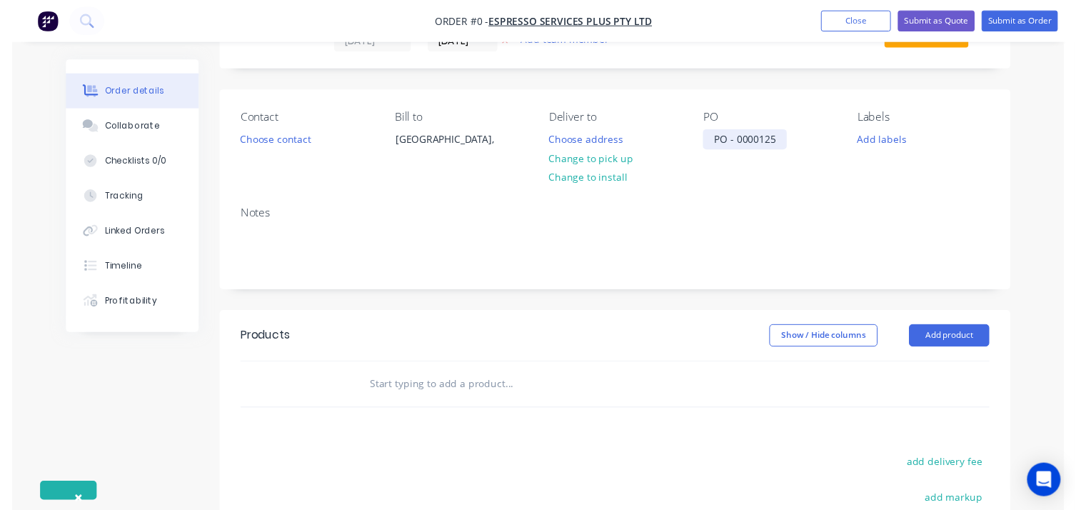
scroll to position [214, 0]
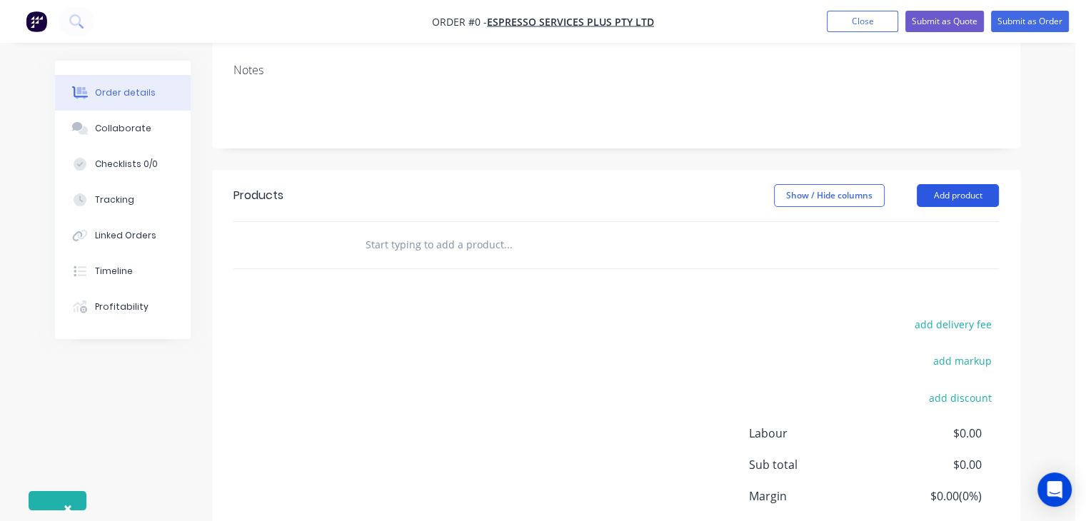
click at [921, 190] on div "Order details Collaborate Checklists 0/0 Tracking Linked Orders Timeline Profit…" at bounding box center [537, 240] width 993 height 786
click at [946, 199] on button "Add product" at bounding box center [957, 195] width 82 height 23
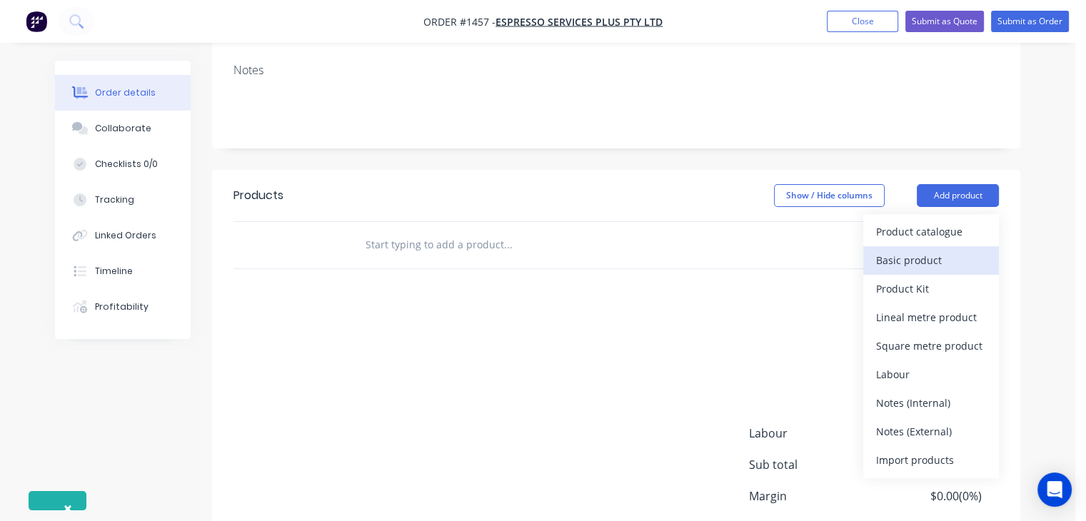
click at [940, 259] on div "Basic product" at bounding box center [931, 260] width 110 height 21
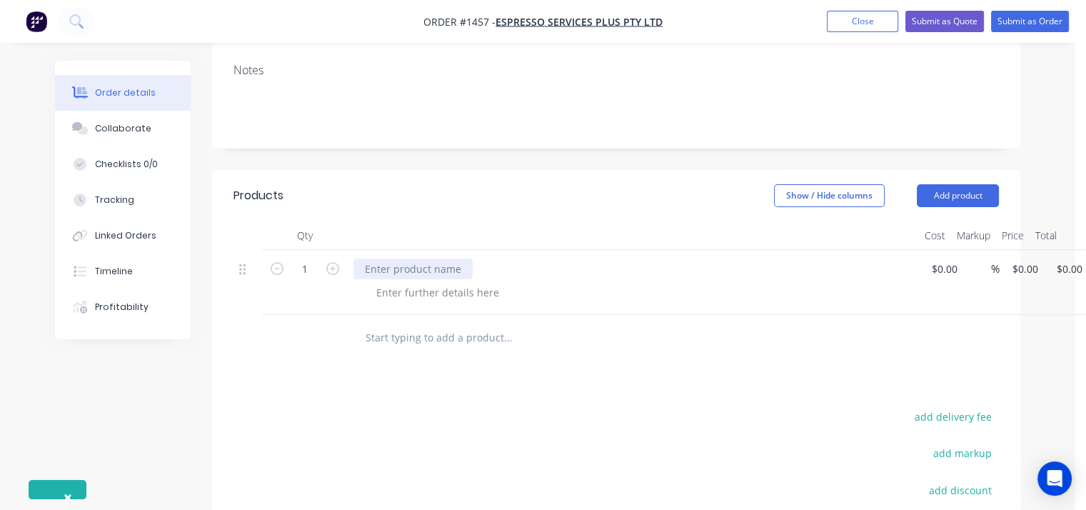
click at [445, 274] on div at bounding box center [412, 268] width 119 height 21
click at [406, 266] on div at bounding box center [412, 268] width 119 height 21
click at [332, 269] on icon "button" at bounding box center [332, 268] width 13 height 13
type input "2"
click at [939, 272] on input at bounding box center [946, 268] width 33 height 21
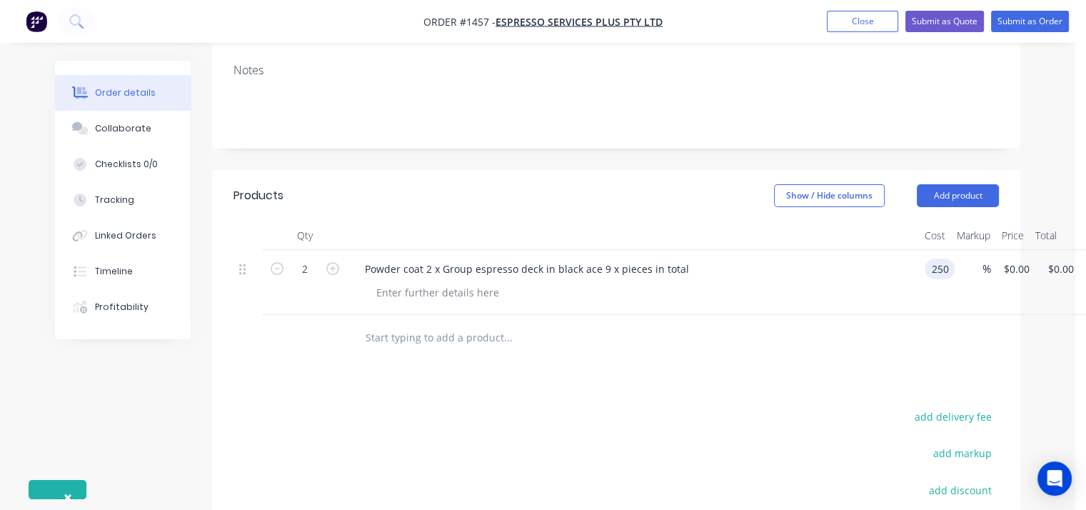
type input "$250.00"
type input "$500.00"
click at [888, 310] on div "Powder coat 2 x Group espresso deck in black ace 9 x pieces in total" at bounding box center [633, 282] width 571 height 65
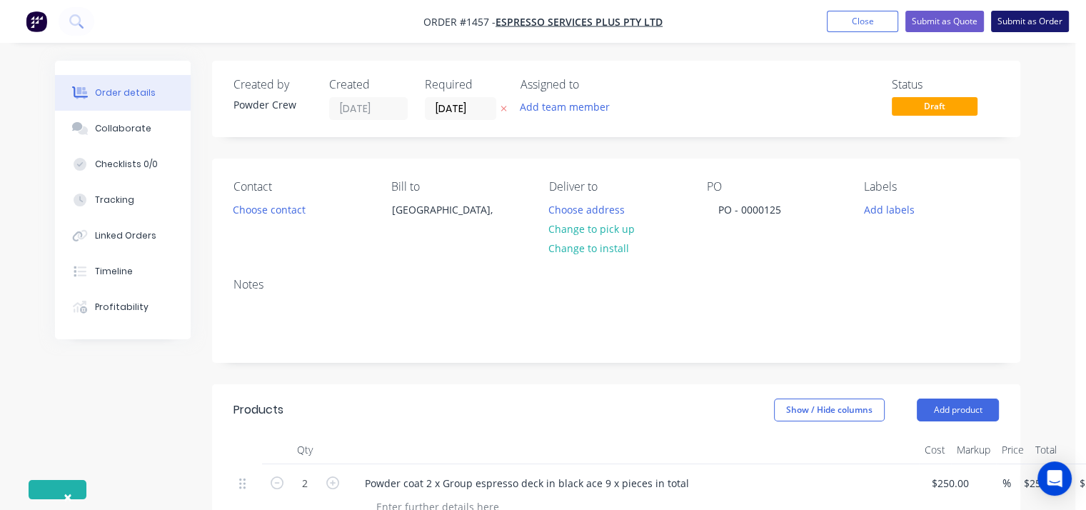
click at [1008, 26] on button "Submit as Order" at bounding box center [1030, 21] width 78 height 21
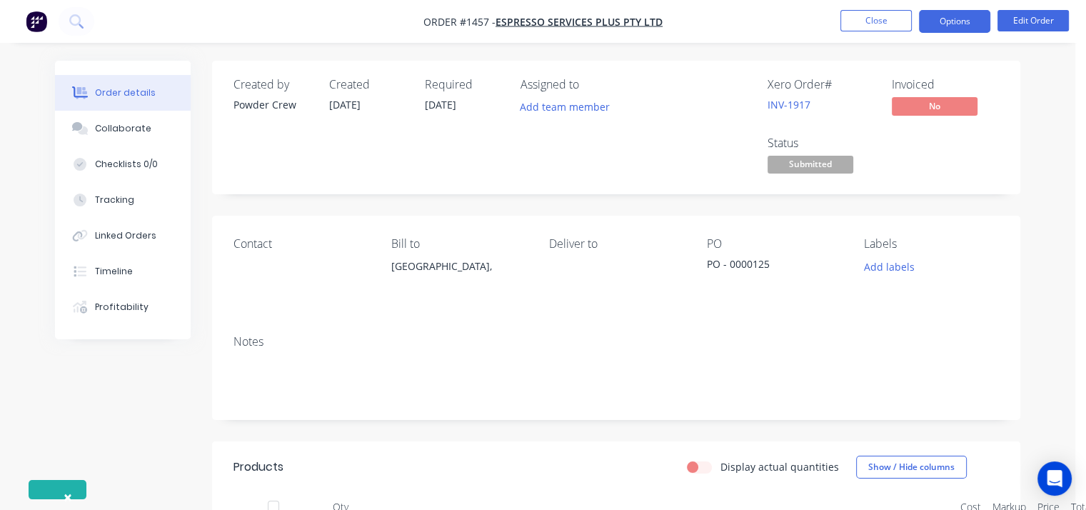
click at [943, 21] on button "Options" at bounding box center [954, 21] width 71 height 23
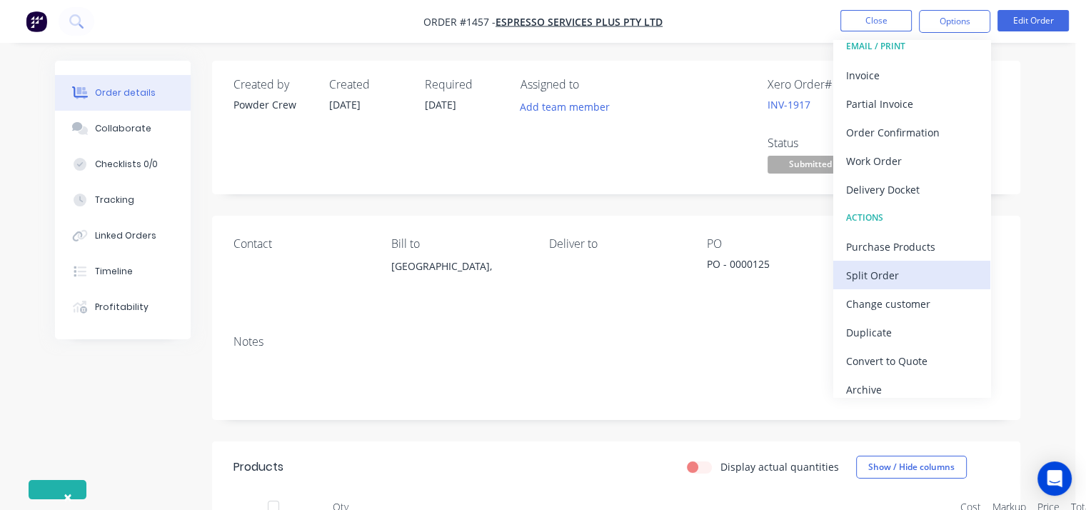
scroll to position [21, 0]
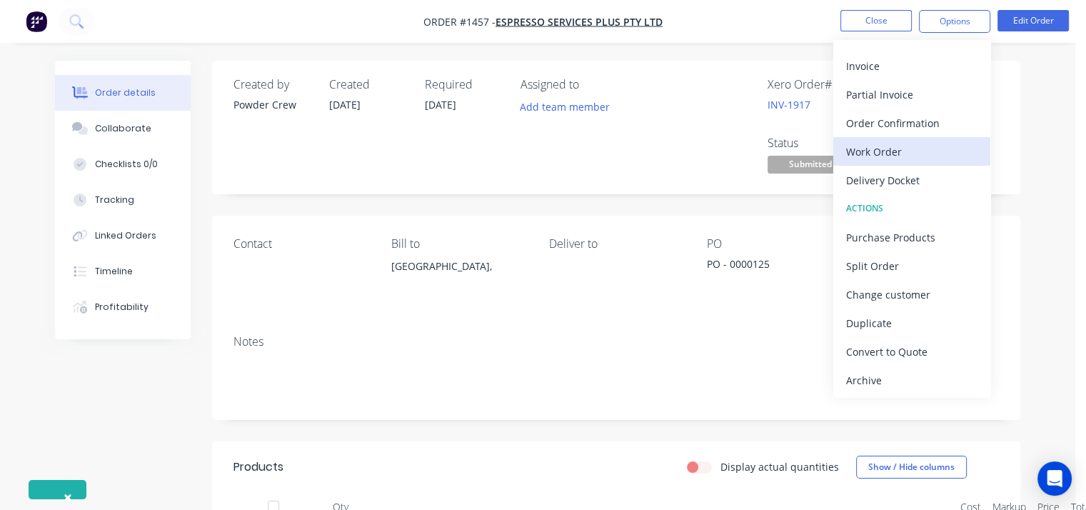
click at [884, 155] on div "Work Order" at bounding box center [911, 151] width 131 height 21
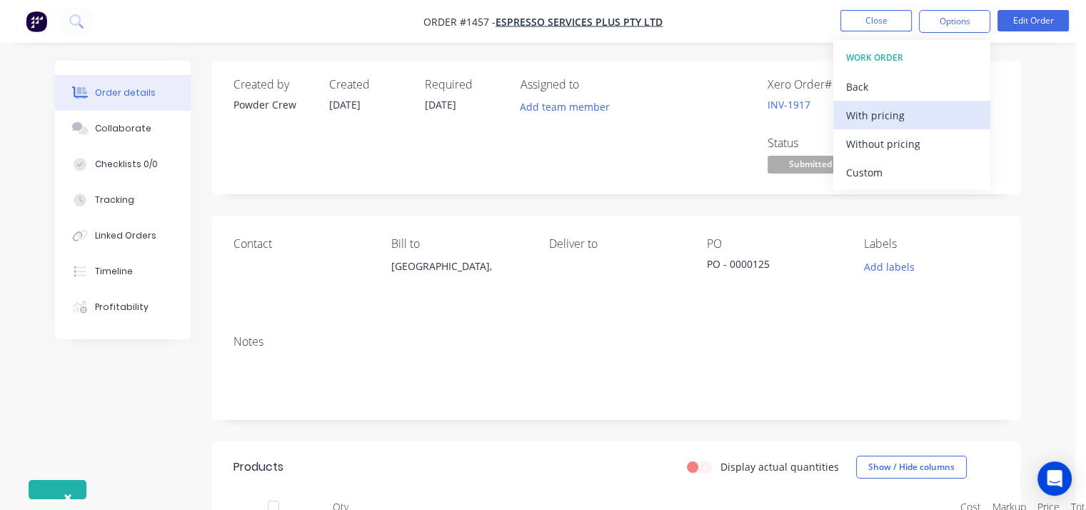
click at [862, 107] on div "With pricing" at bounding box center [911, 115] width 131 height 21
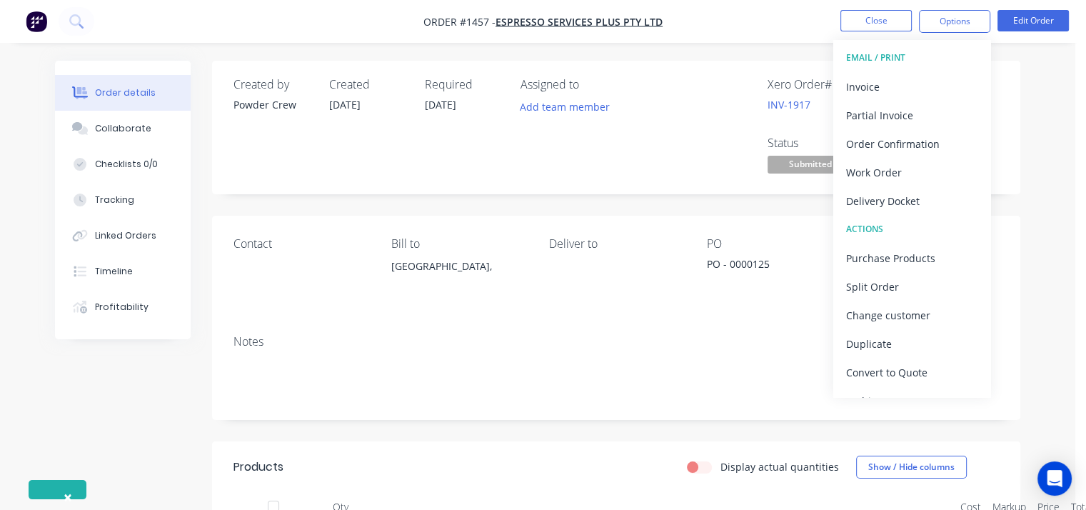
click at [628, 158] on div "Assigned to Add team member" at bounding box center [591, 127] width 143 height 99
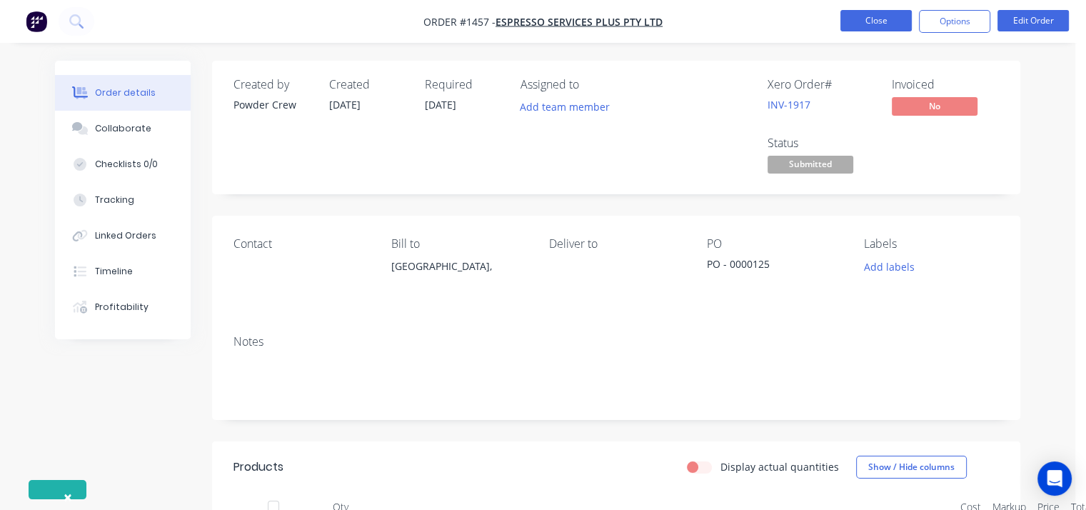
click at [883, 26] on button "Close" at bounding box center [875, 20] width 71 height 21
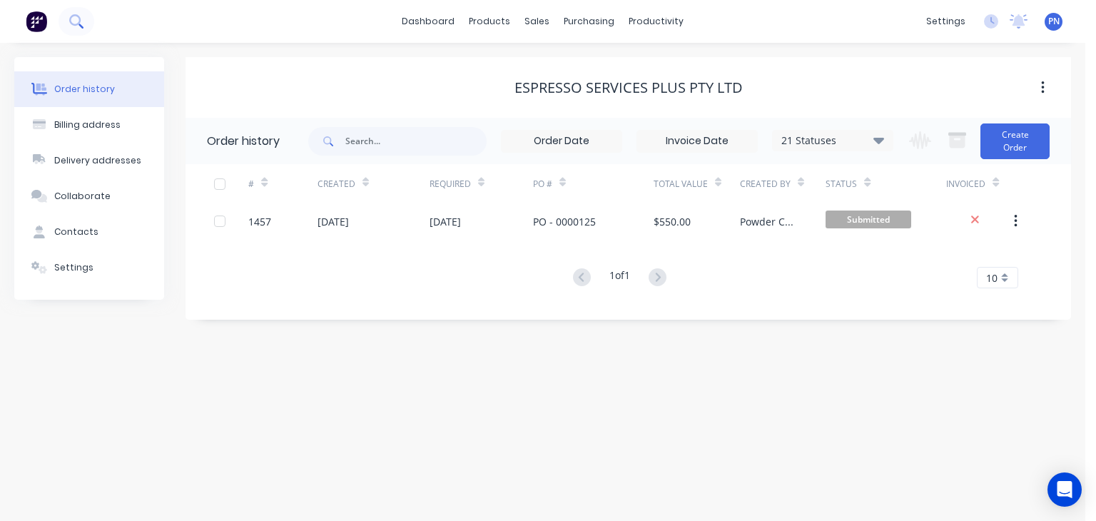
click at [77, 26] on icon at bounding box center [76, 21] width 14 height 14
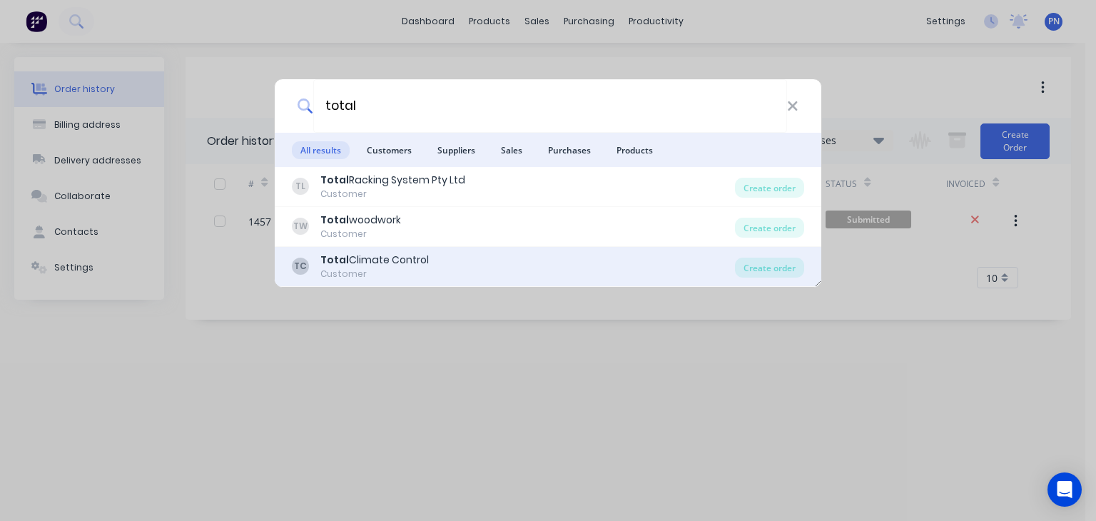
type input "total"
click at [370, 257] on div "Total Climate Control" at bounding box center [374, 260] width 108 height 15
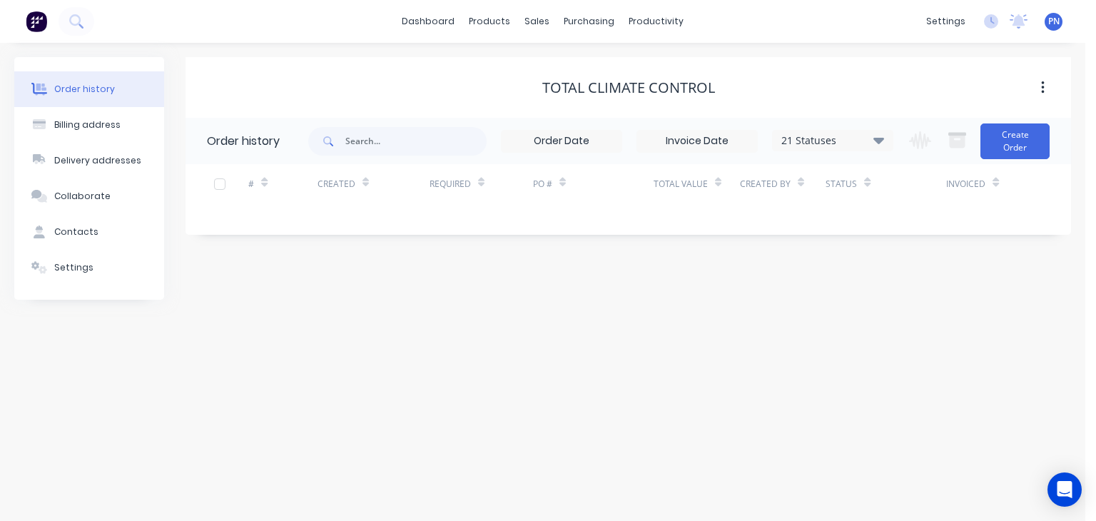
click at [874, 135] on div "21 Statuses" at bounding box center [833, 141] width 120 height 16
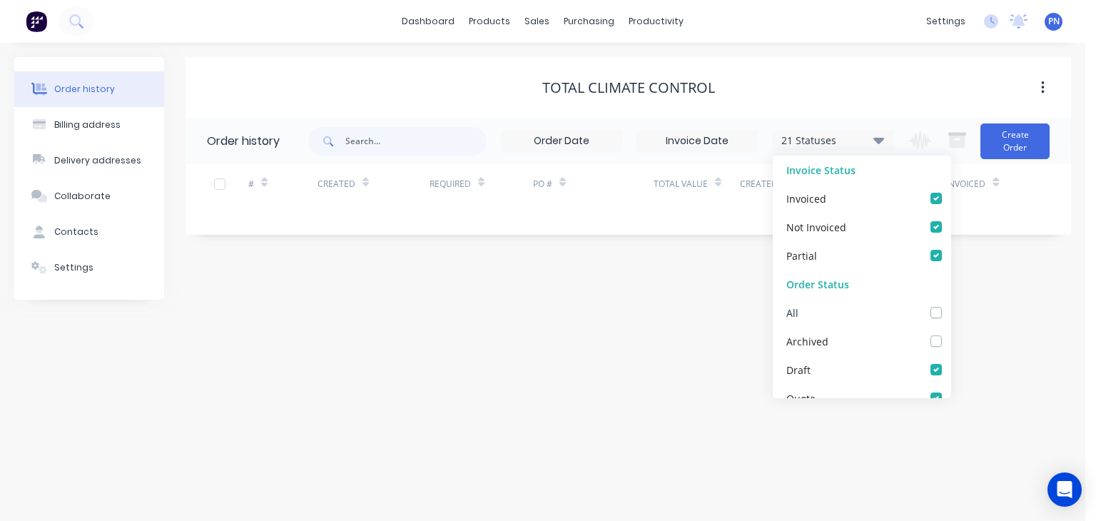
click at [951, 305] on label at bounding box center [951, 305] width 0 height 0
click at [951, 310] on input "checkbox" at bounding box center [956, 312] width 11 height 14
checkbox input "true"
click at [1025, 291] on div "Total Climate Control Order history 22 Statuses Invoice Status Invoiced Not Inv…" at bounding box center [629, 178] width 886 height 243
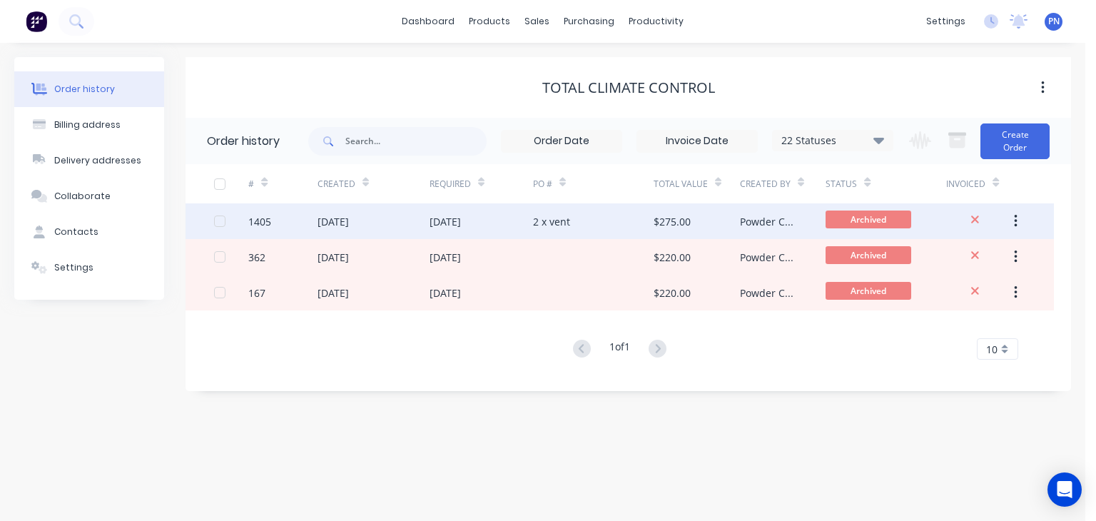
click at [559, 225] on div "2 x vent" at bounding box center [551, 221] width 37 height 15
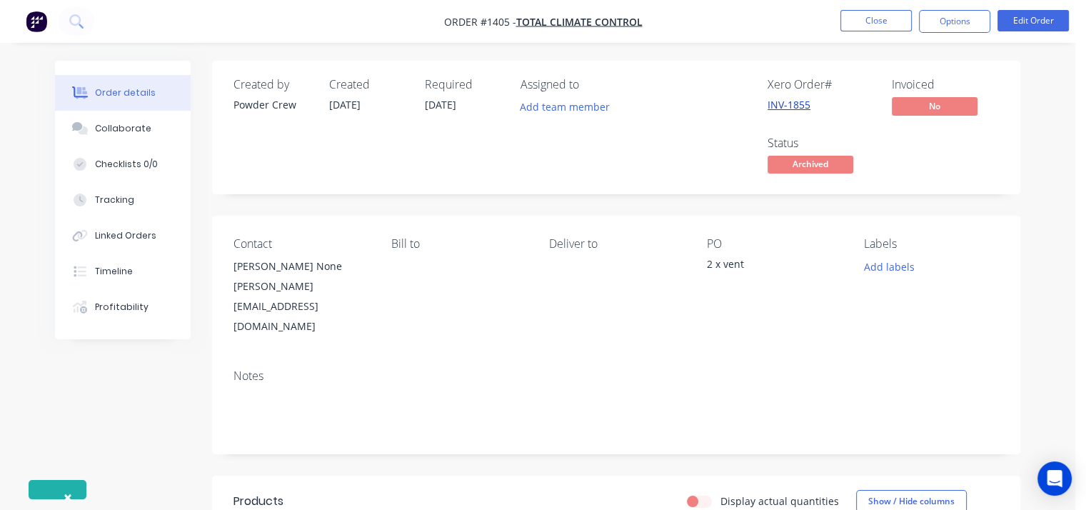
click at [794, 103] on link "INV-1855" at bounding box center [788, 105] width 43 height 14
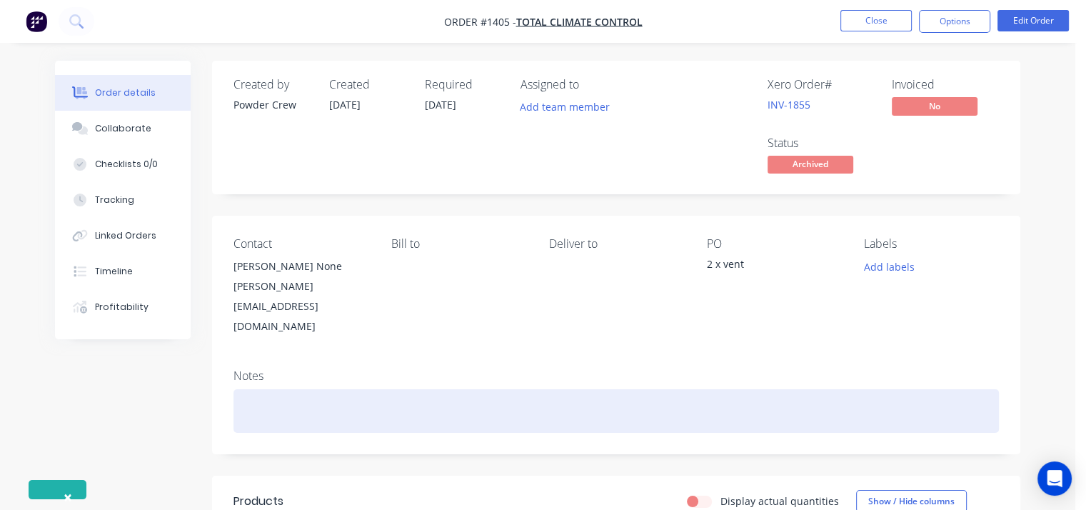
click at [260, 389] on div at bounding box center [615, 411] width 765 height 44
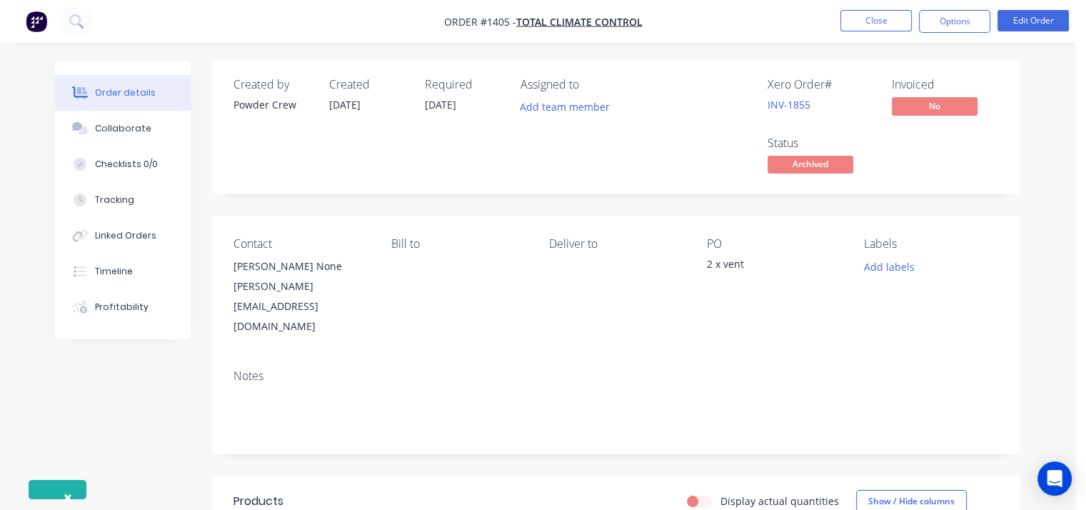
click at [268, 293] on div "[PERSON_NAME][EMAIL_ADDRESS][DOMAIN_NAME]" at bounding box center [300, 306] width 135 height 60
click at [256, 281] on div "[PERSON_NAME][EMAIL_ADDRESS][DOMAIN_NAME]" at bounding box center [300, 306] width 135 height 60
click at [256, 265] on div "[PERSON_NAME] None" at bounding box center [300, 266] width 135 height 20
click at [258, 262] on div "[PERSON_NAME] None" at bounding box center [300, 266] width 135 height 20
click at [258, 261] on div "[PERSON_NAME] None" at bounding box center [300, 266] width 135 height 20
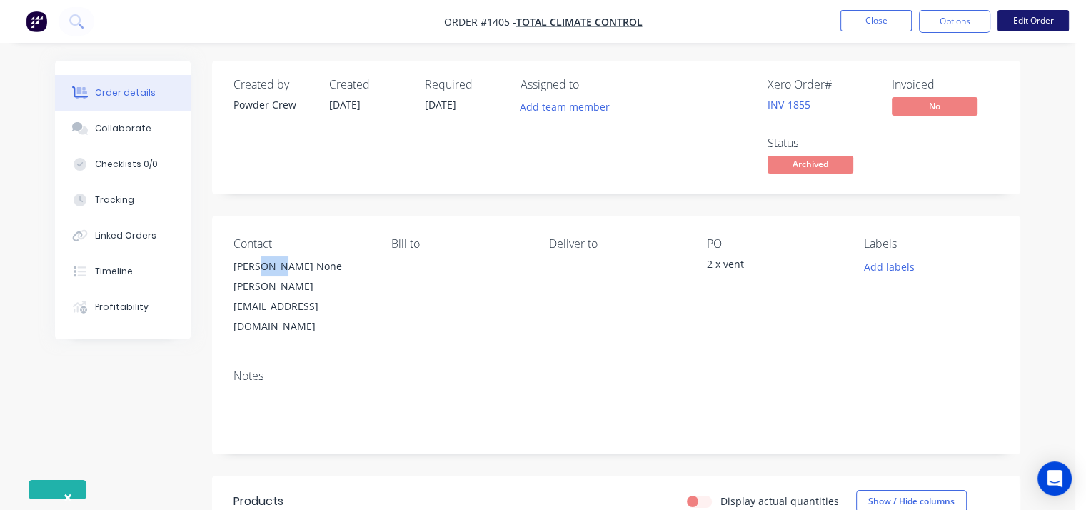
click at [1056, 23] on button "Edit Order" at bounding box center [1032, 20] width 71 height 21
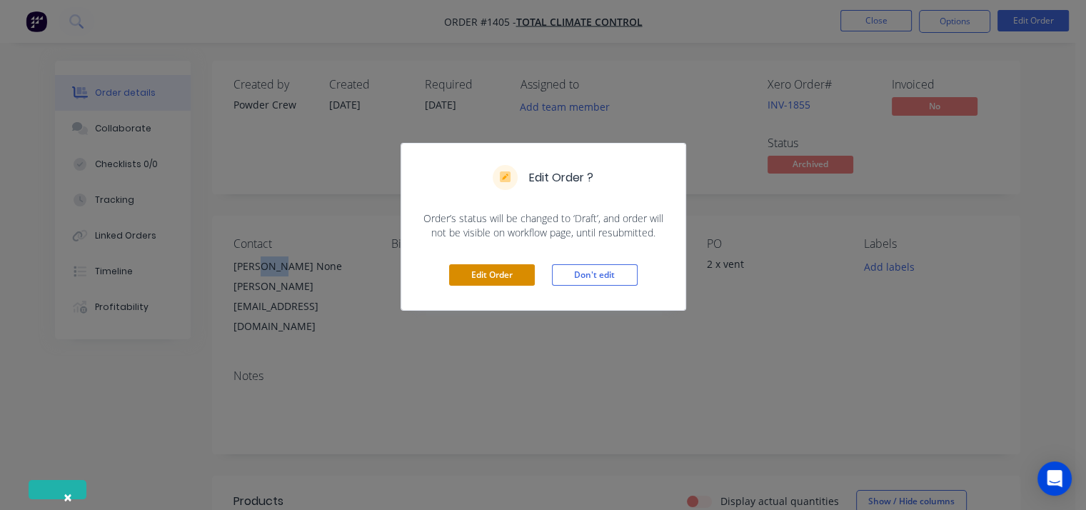
click at [488, 274] on button "Edit Order" at bounding box center [492, 274] width 86 height 21
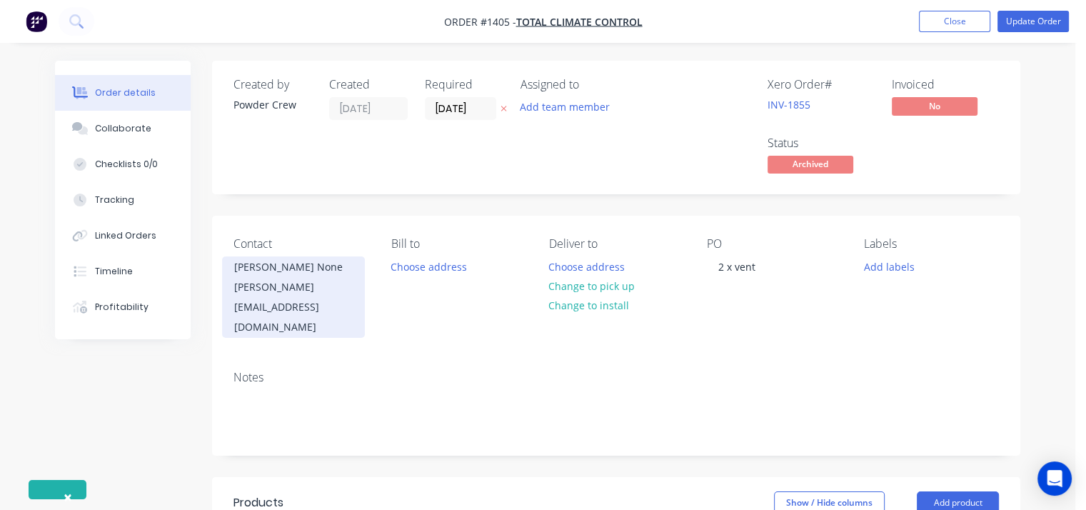
click at [275, 273] on div "[PERSON_NAME] None" at bounding box center [293, 267] width 118 height 20
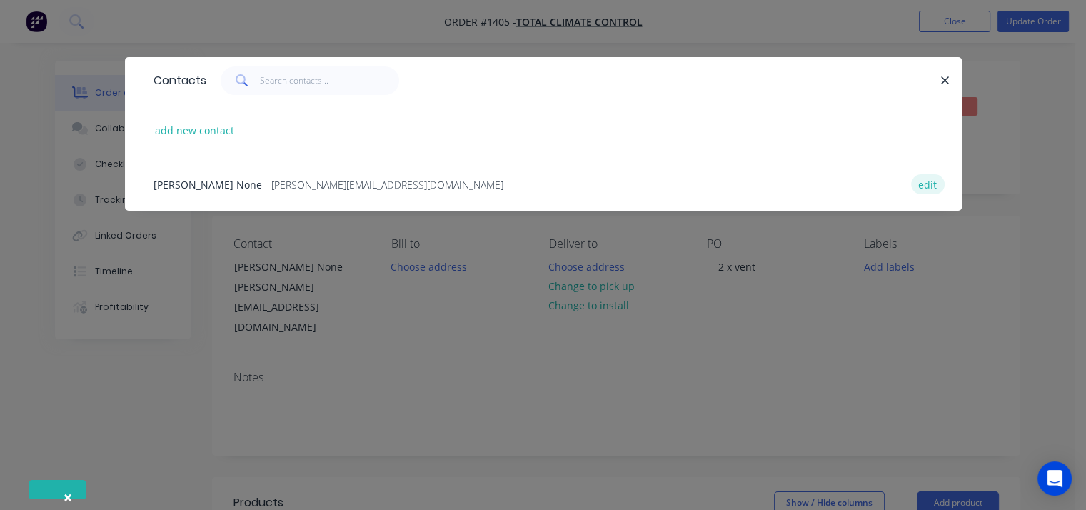
click at [931, 189] on button "edit" at bounding box center [928, 183] width 34 height 19
select select "AU"
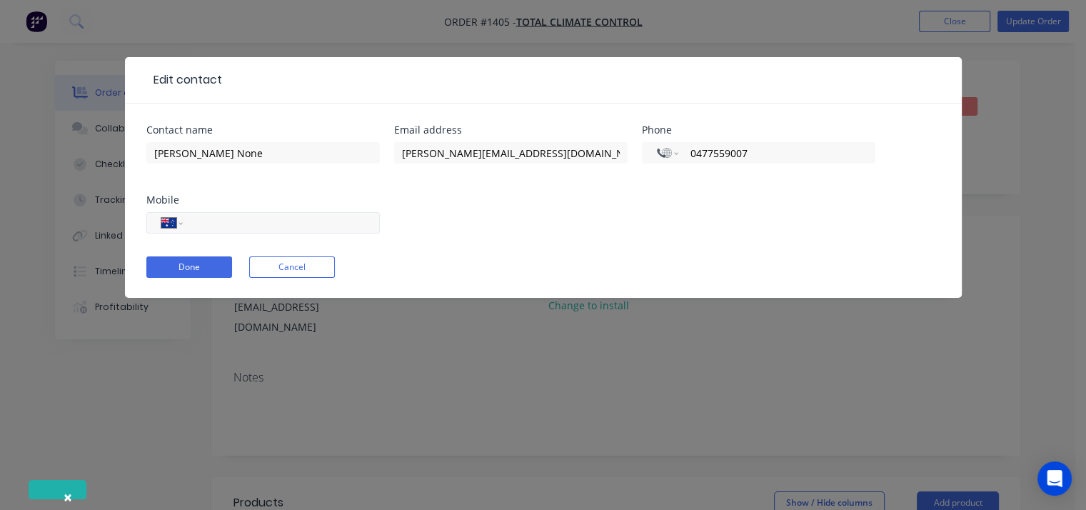
click at [242, 221] on input "tel" at bounding box center [278, 223] width 171 height 16
click at [730, 155] on input "0477559007" at bounding box center [773, 153] width 171 height 16
click at [329, 219] on input "tel" at bounding box center [278, 223] width 171 height 16
paste input "0477 559 007"
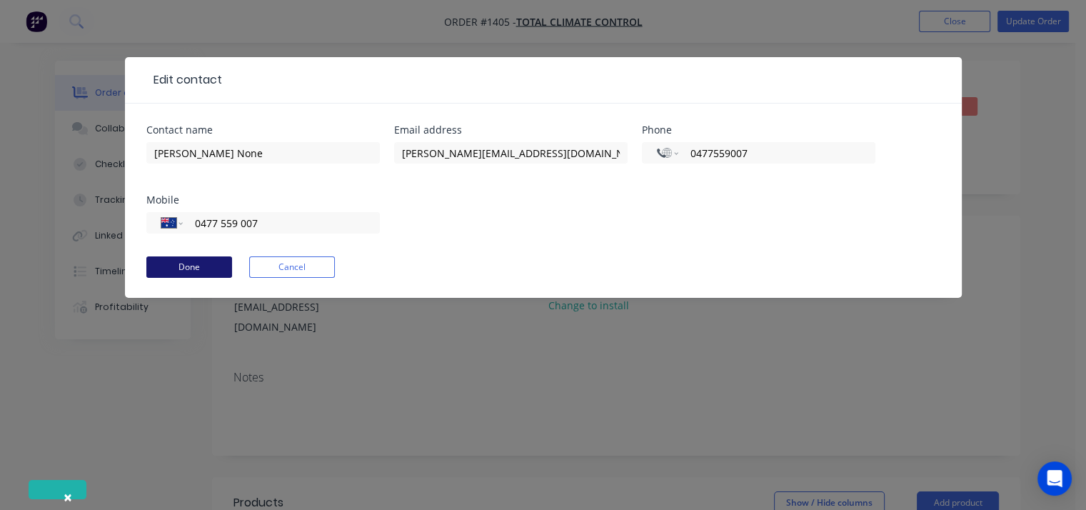
type input "0477 559 007"
click at [203, 270] on button "Done" at bounding box center [189, 266] width 86 height 21
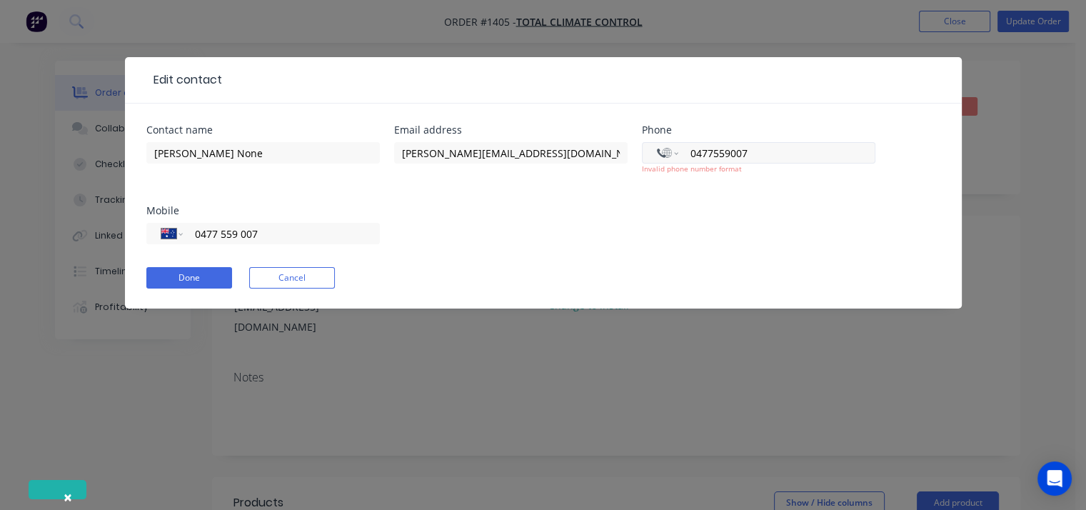
click at [763, 155] on input "0477559007" at bounding box center [773, 153] width 171 height 16
click at [697, 151] on input "0477559007" at bounding box center [773, 153] width 171 height 16
select select "AU"
click at [194, 276] on button "Done" at bounding box center [189, 277] width 86 height 21
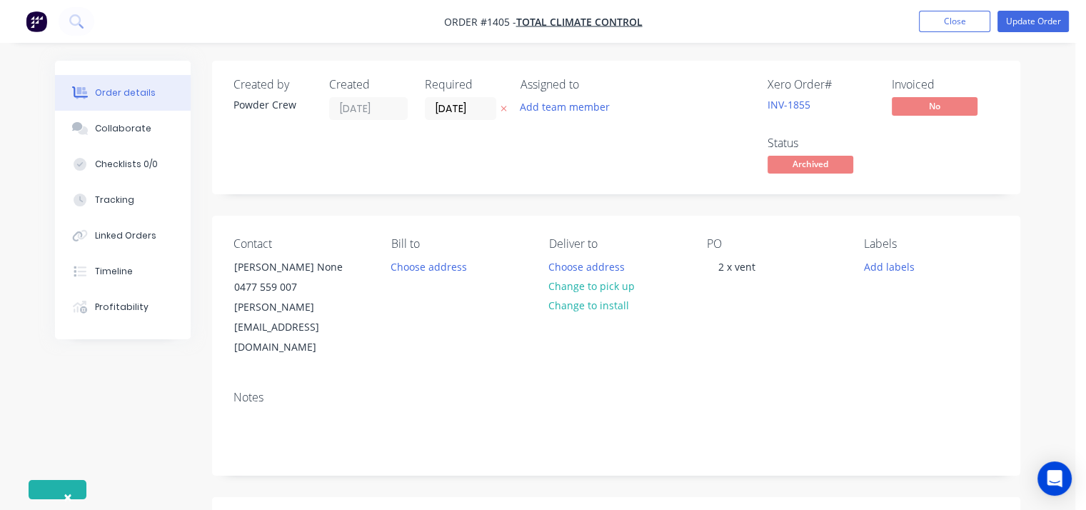
click at [1033, 9] on nav "Order #1405 - Total Climate Control Add product Close Update Order" at bounding box center [543, 21] width 1086 height 43
click at [1033, 18] on button "Update Order" at bounding box center [1032, 21] width 71 height 21
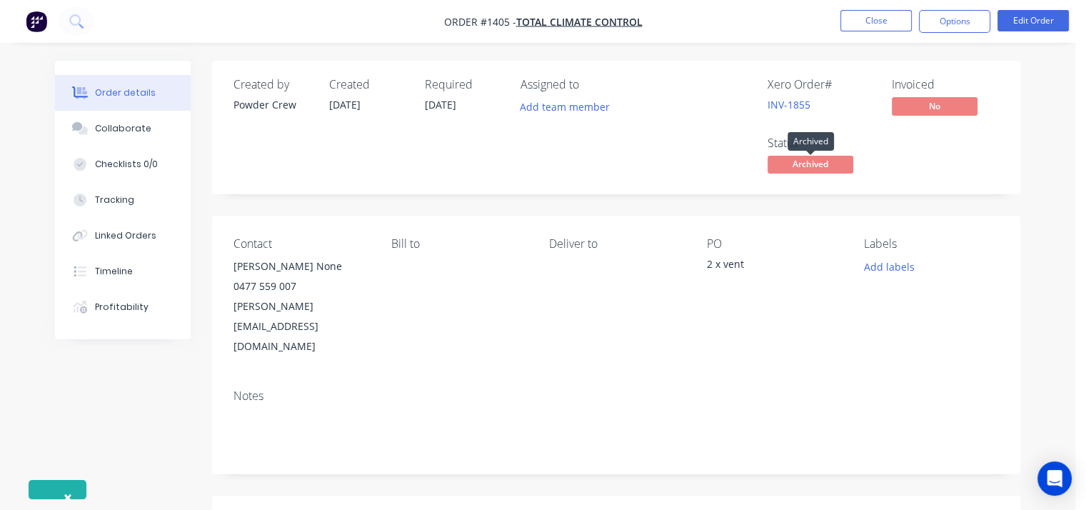
click at [823, 169] on span "Archived" at bounding box center [810, 165] width 86 height 18
click at [806, 163] on span "Archived" at bounding box center [810, 165] width 86 height 18
click at [976, 184] on div "Created by Powder Crew Created [DATE] Required [DATE] Assigned to Add team memb…" at bounding box center [616, 127] width 808 height 133
click at [1019, 15] on button "Edit Order" at bounding box center [1032, 20] width 71 height 21
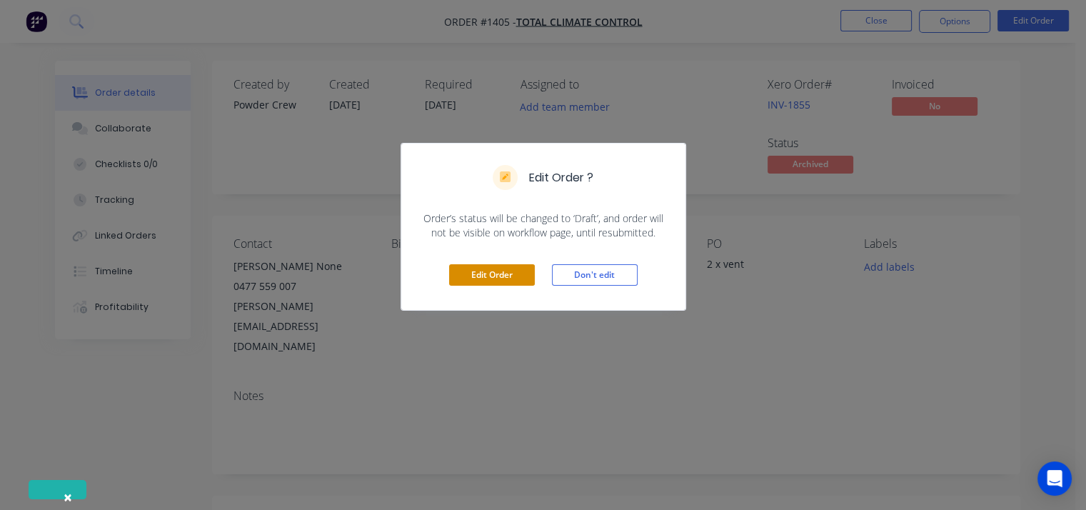
click at [508, 280] on button "Edit Order" at bounding box center [492, 274] width 86 height 21
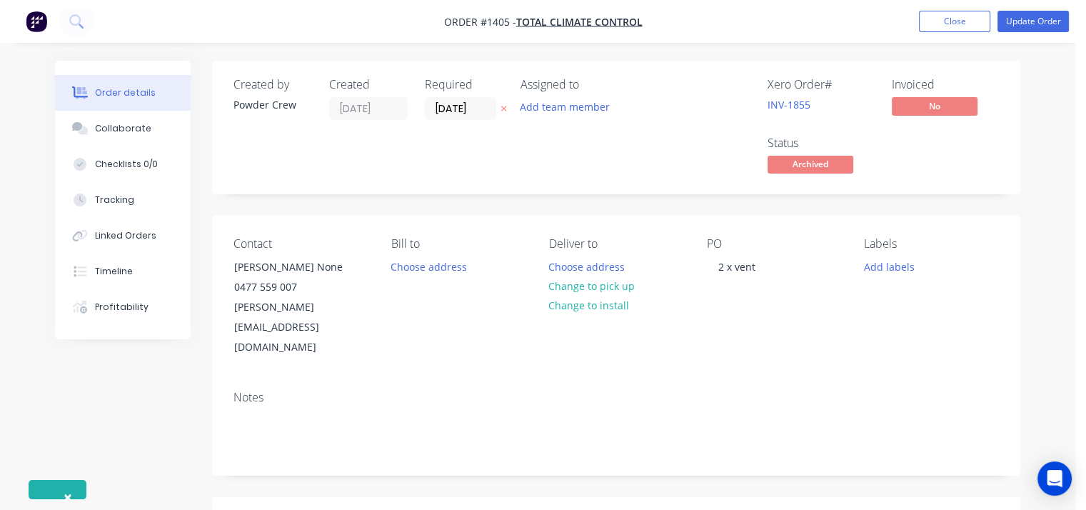
click at [824, 161] on span "Archived" at bounding box center [810, 165] width 86 height 18
click at [802, 163] on span "Archived" at bounding box center [810, 165] width 86 height 18
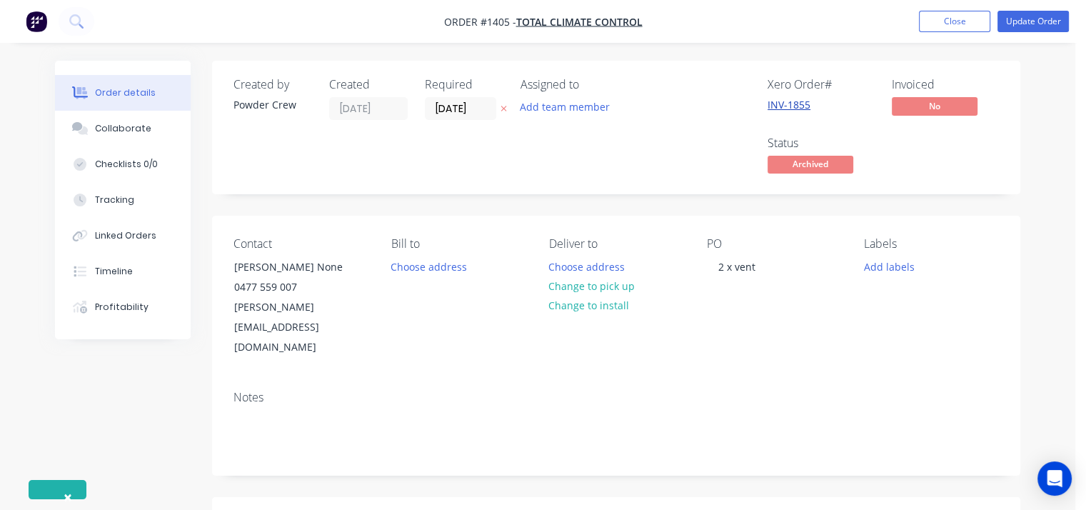
click at [784, 100] on link "INV-1855" at bounding box center [788, 105] width 43 height 14
click at [955, 29] on button "Close" at bounding box center [954, 21] width 71 height 21
